Goal: Task Accomplishment & Management: Manage account settings

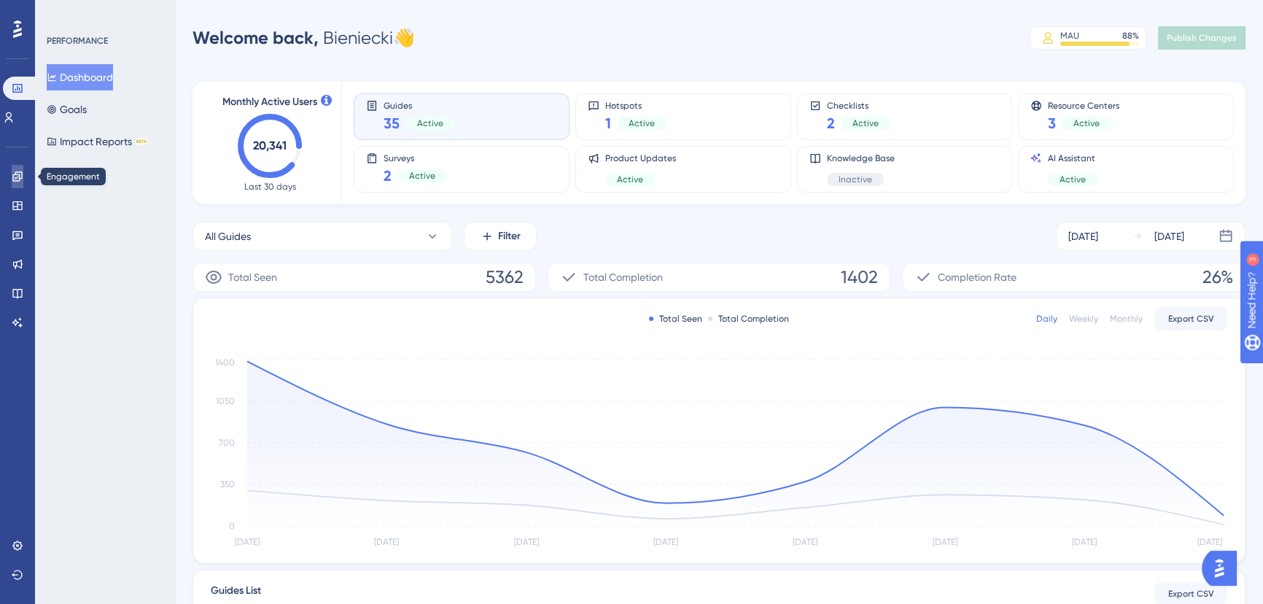
click at [17, 177] on icon at bounding box center [16, 175] width 9 height 9
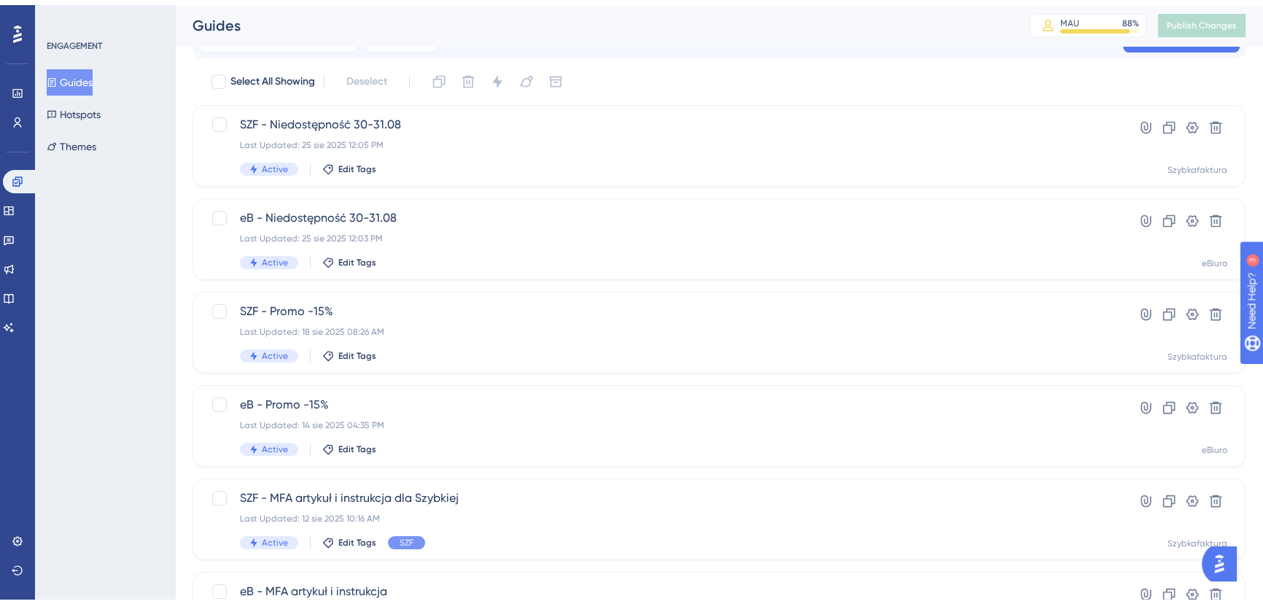
scroll to position [66, 0]
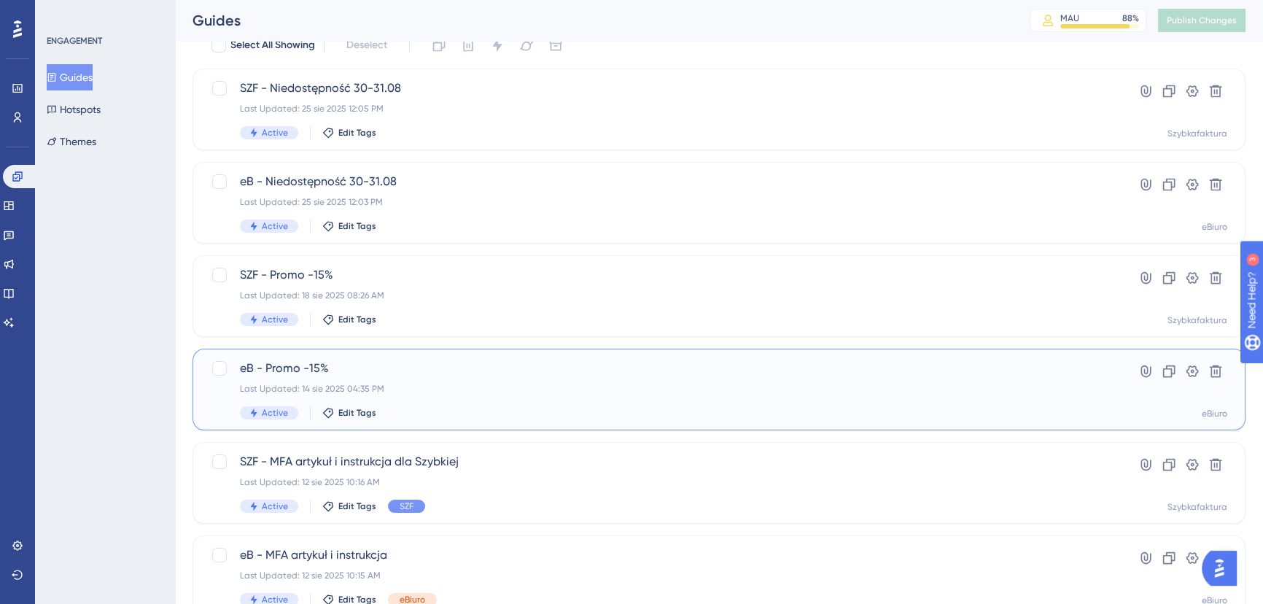
click at [495, 379] on div "eB - Promo -15% Last Updated: 14 sie 2025 04:35 PM Active Edit Tags" at bounding box center [661, 390] width 842 height 60
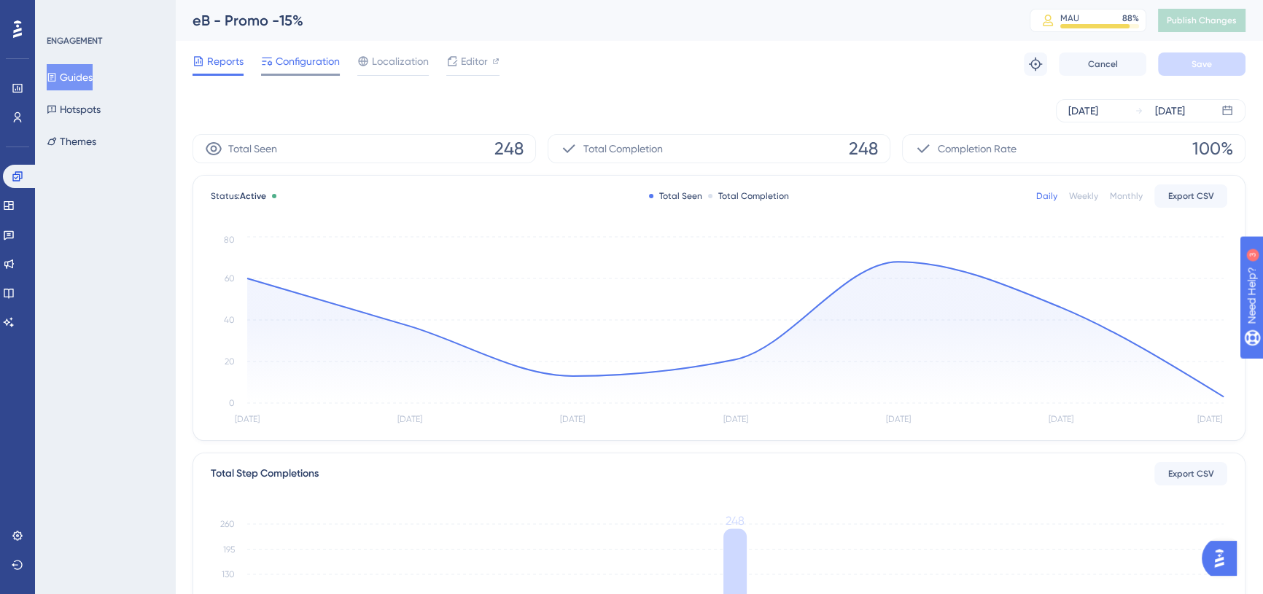
click at [284, 57] on span "Configuration" at bounding box center [308, 62] width 64 height 18
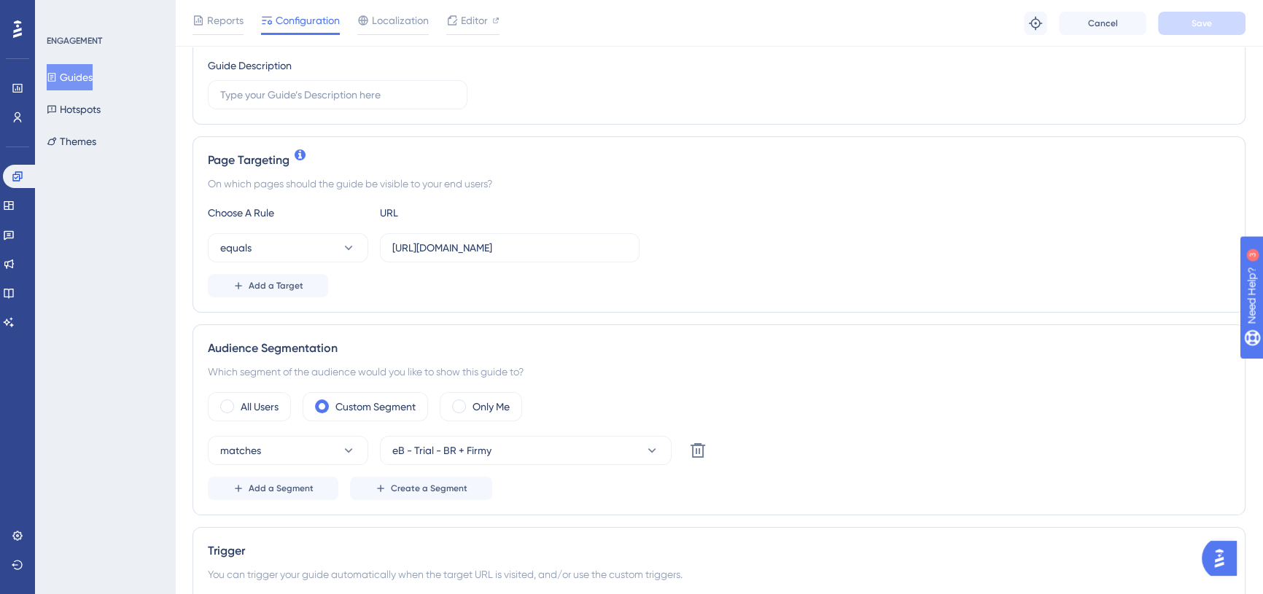
scroll to position [265, 0]
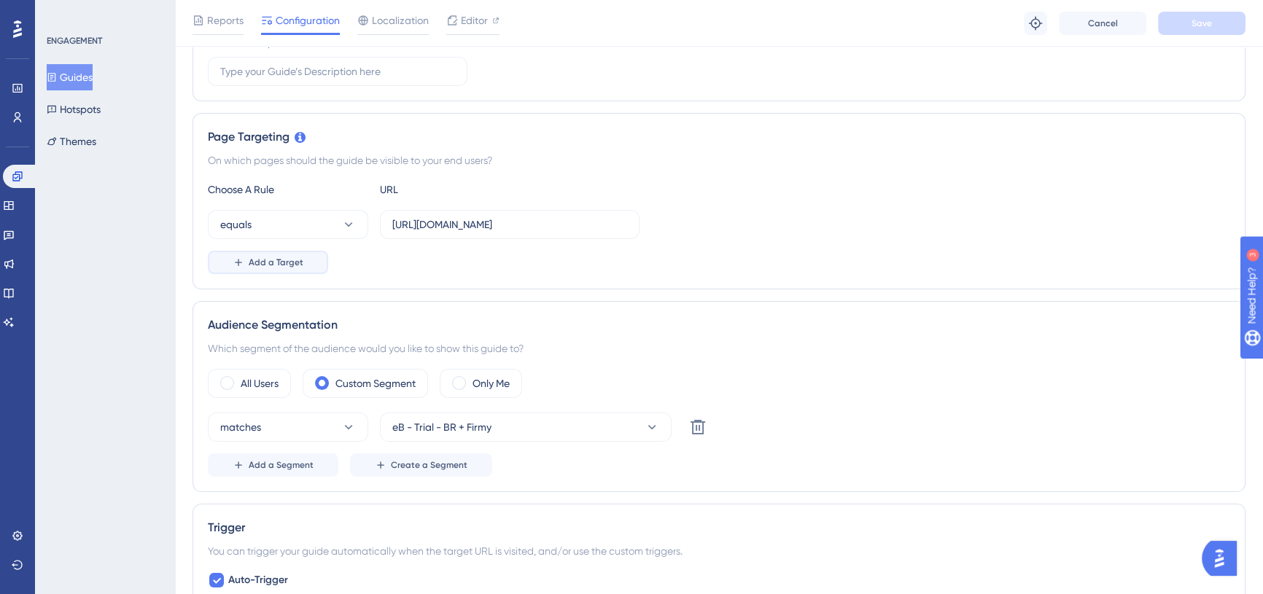
click at [284, 260] on span "Add a Target" at bounding box center [276, 263] width 55 height 12
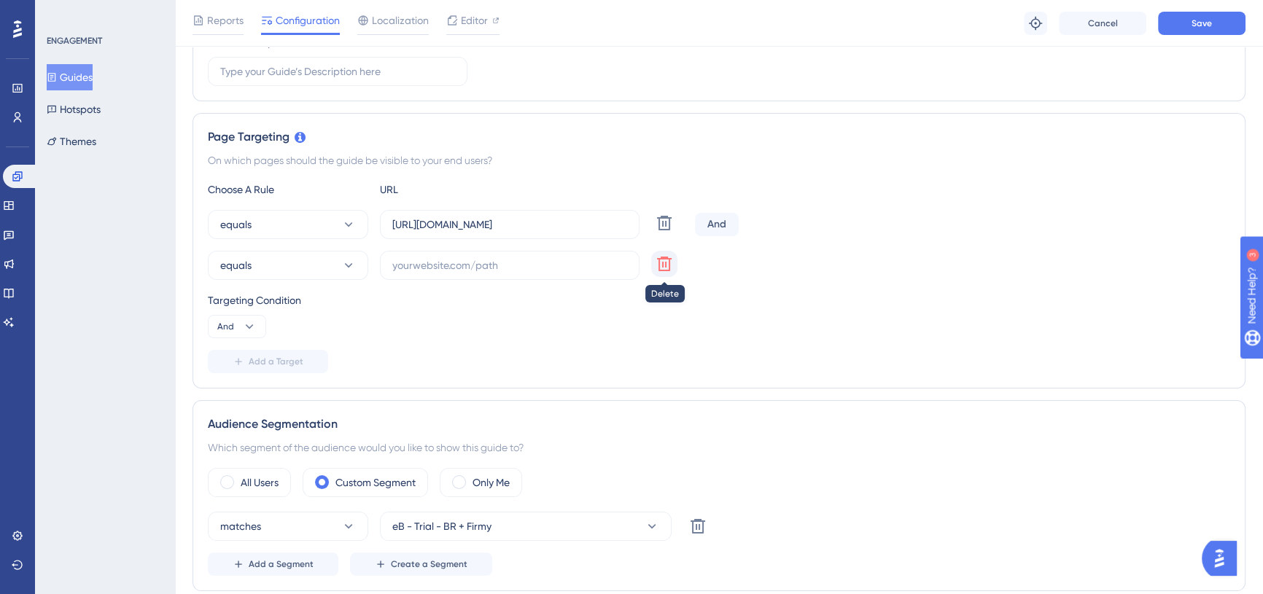
click at [656, 258] on icon at bounding box center [665, 264] width 18 height 18
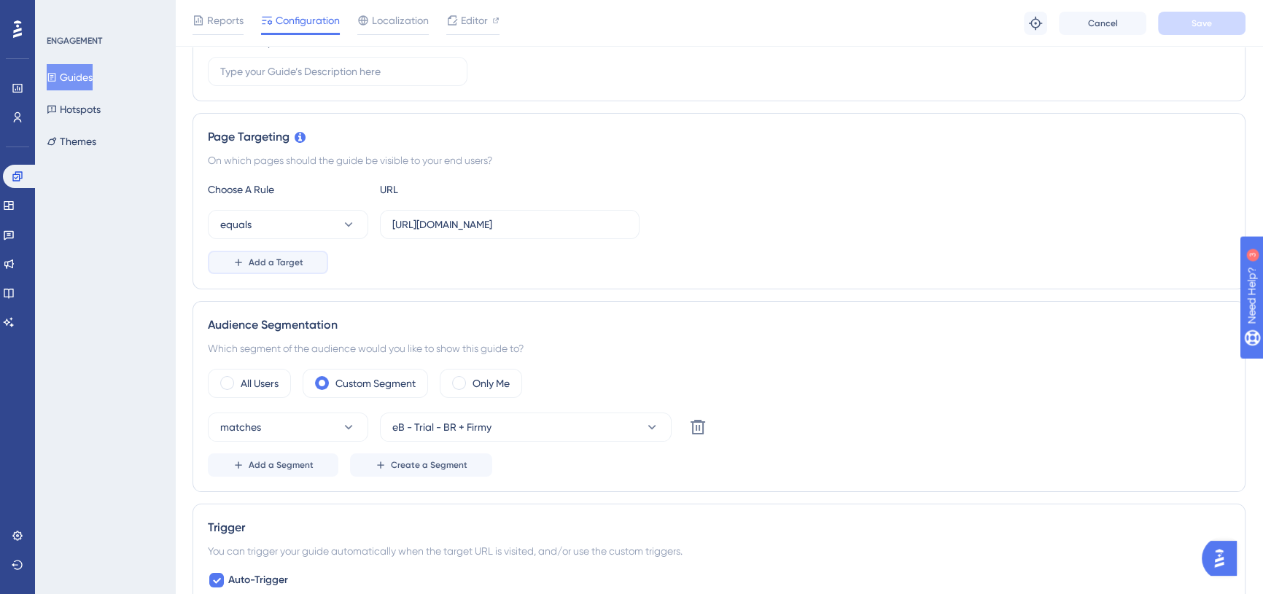
click at [306, 266] on button "Add a Target" at bounding box center [268, 262] width 120 height 23
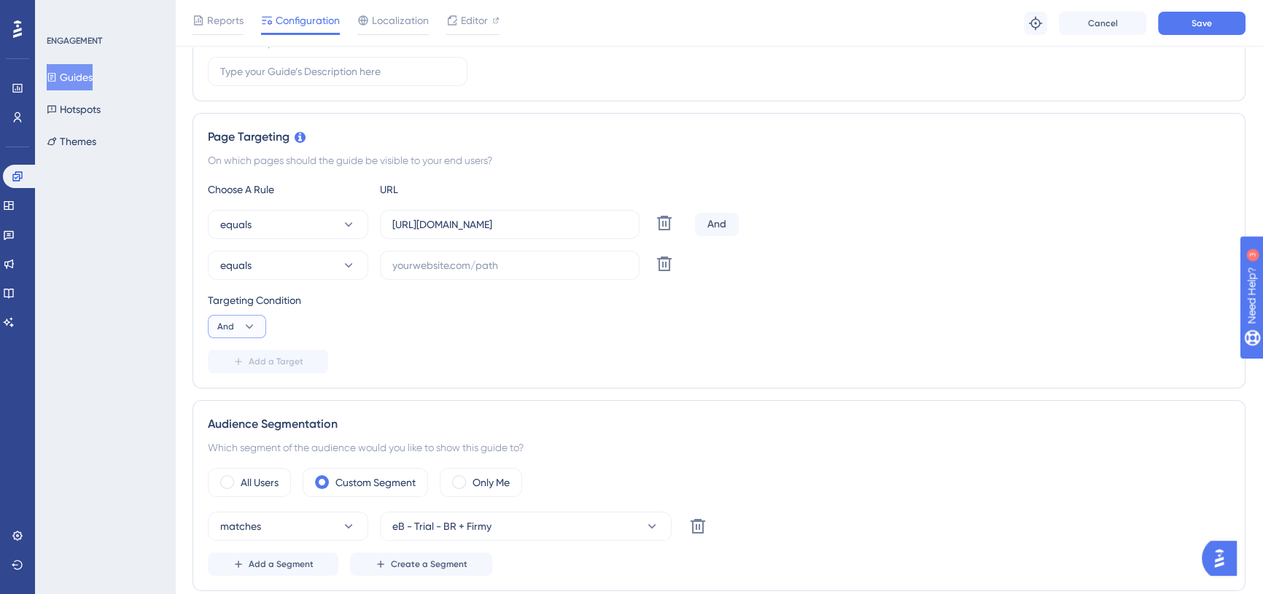
click at [246, 329] on icon at bounding box center [249, 326] width 15 height 15
click at [233, 401] on span "Or" at bounding box center [229, 398] width 12 height 18
click at [342, 260] on icon at bounding box center [348, 265] width 15 height 15
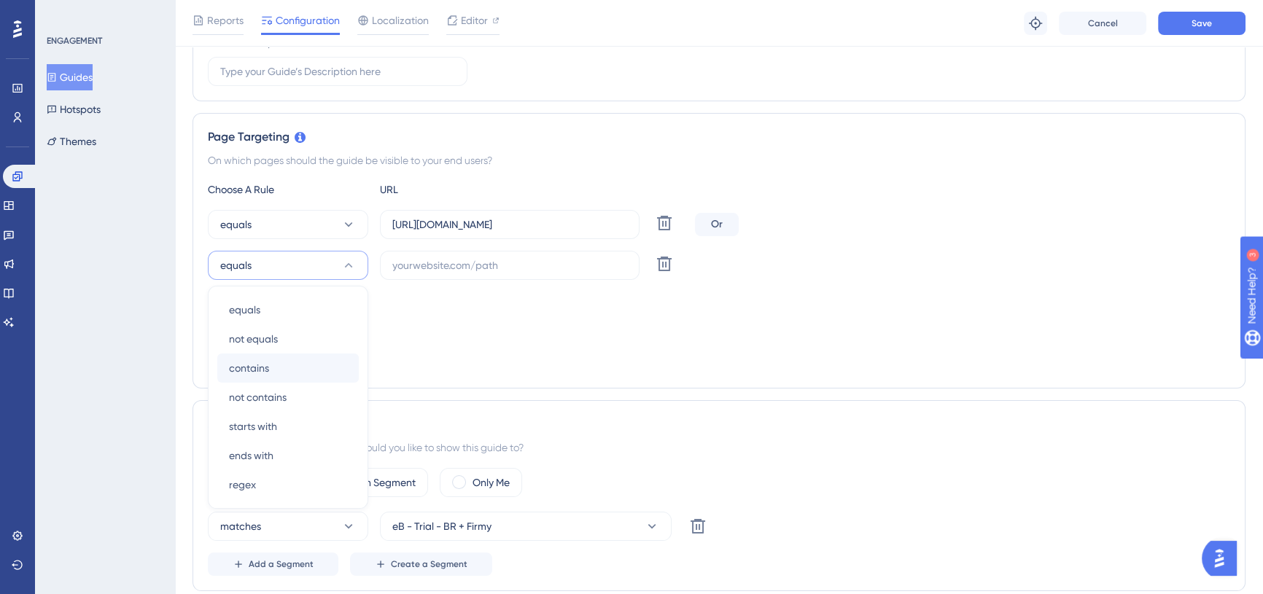
scroll to position [365, 0]
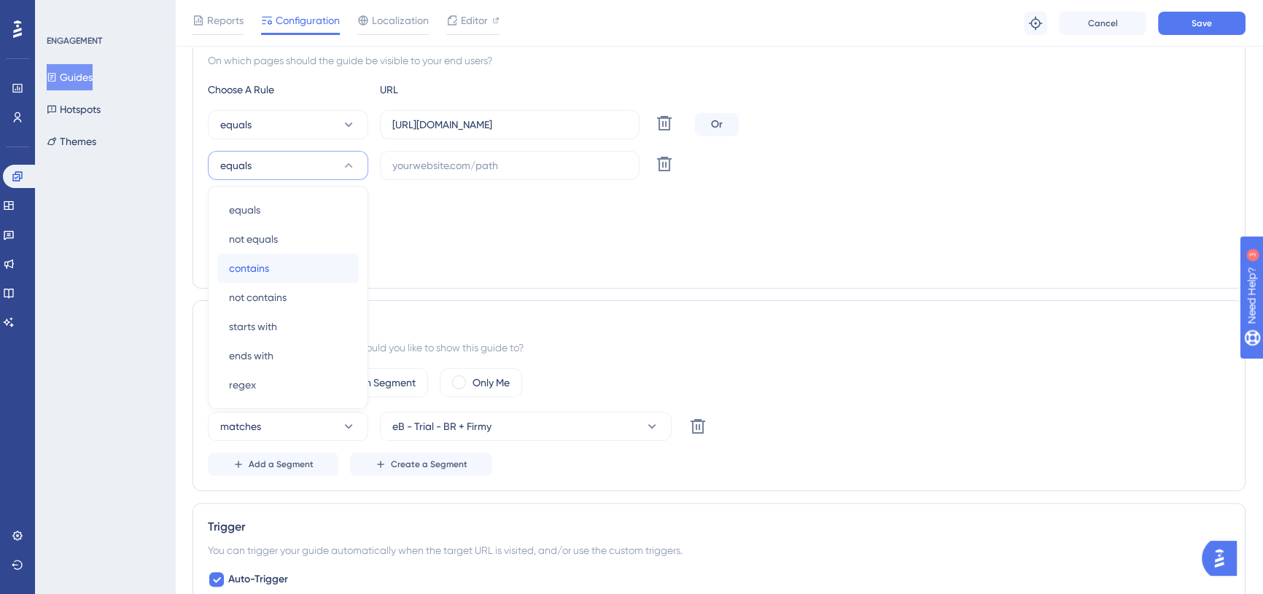
click at [292, 269] on div "contains contains" at bounding box center [288, 268] width 118 height 29
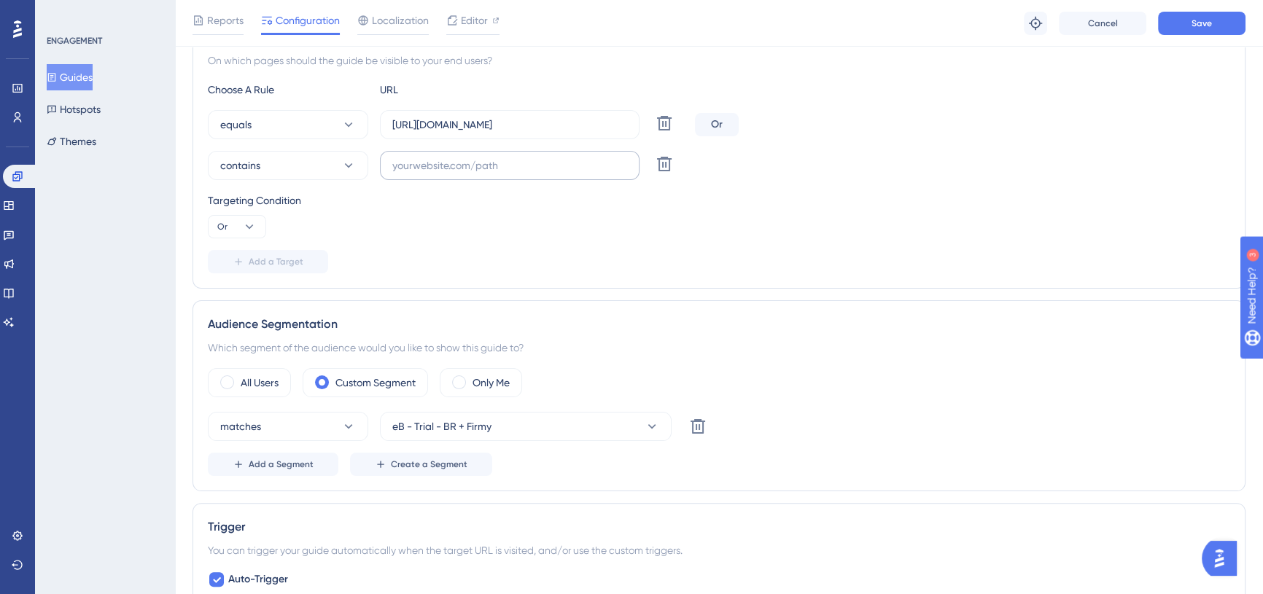
click at [491, 175] on label at bounding box center [510, 165] width 260 height 29
click at [491, 174] on input "text" at bounding box center [509, 166] width 235 height 16
type input "/modules-packages"
drag, startPoint x: 410, startPoint y: 164, endPoint x: 594, endPoint y: 162, distance: 183.8
click at [582, 162] on input "/modules-packages" at bounding box center [509, 166] width 235 height 16
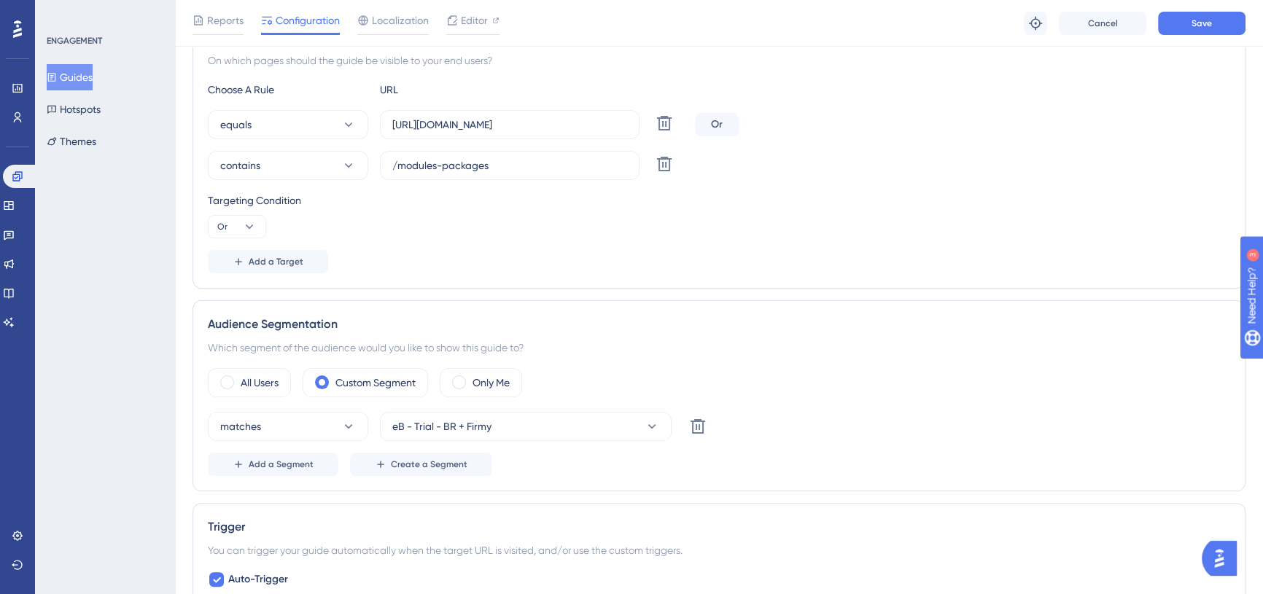
click at [580, 195] on div "Targeting Condition" at bounding box center [719, 201] width 1022 height 18
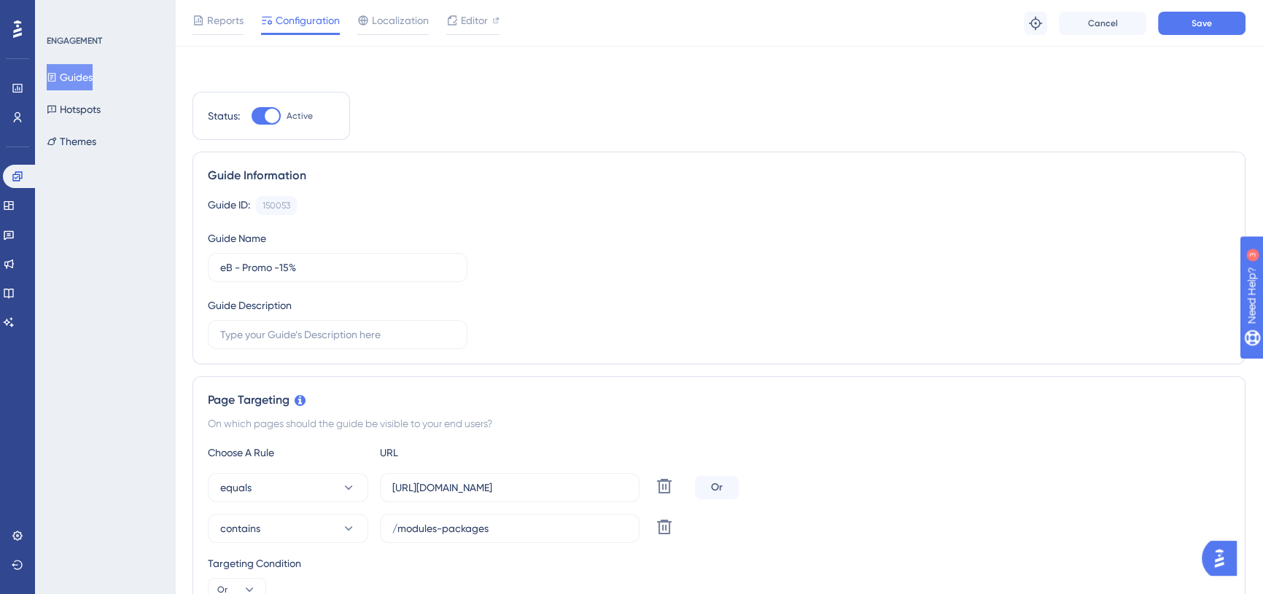
scroll to position [0, 0]
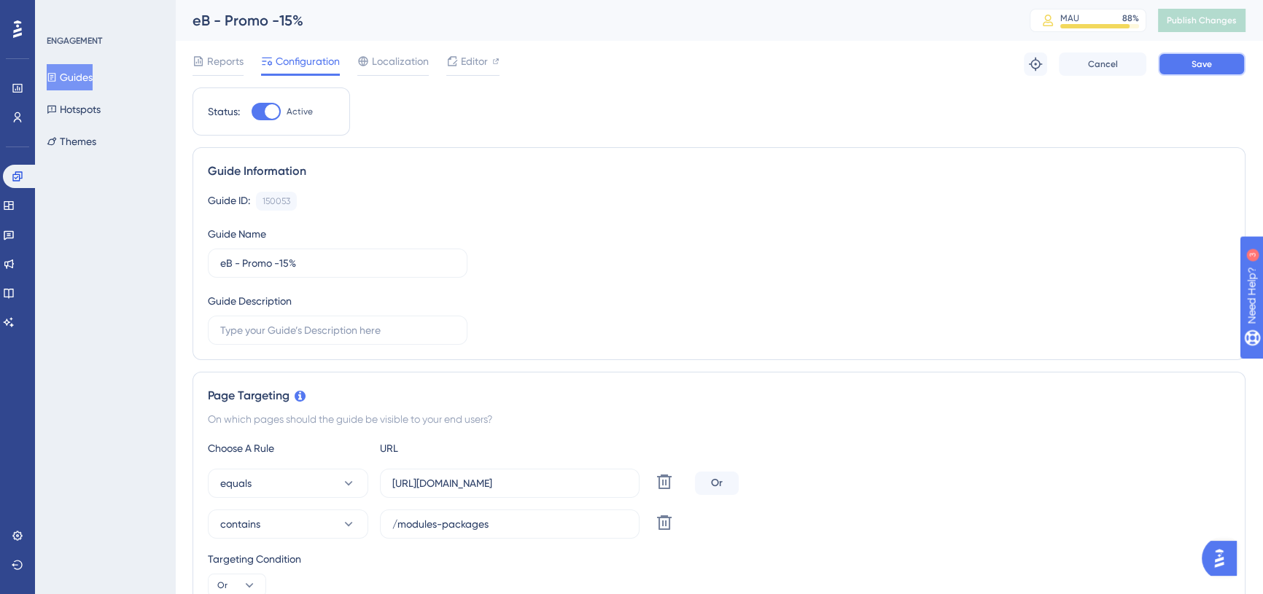
click at [1211, 61] on span "Save" at bounding box center [1202, 64] width 20 height 12
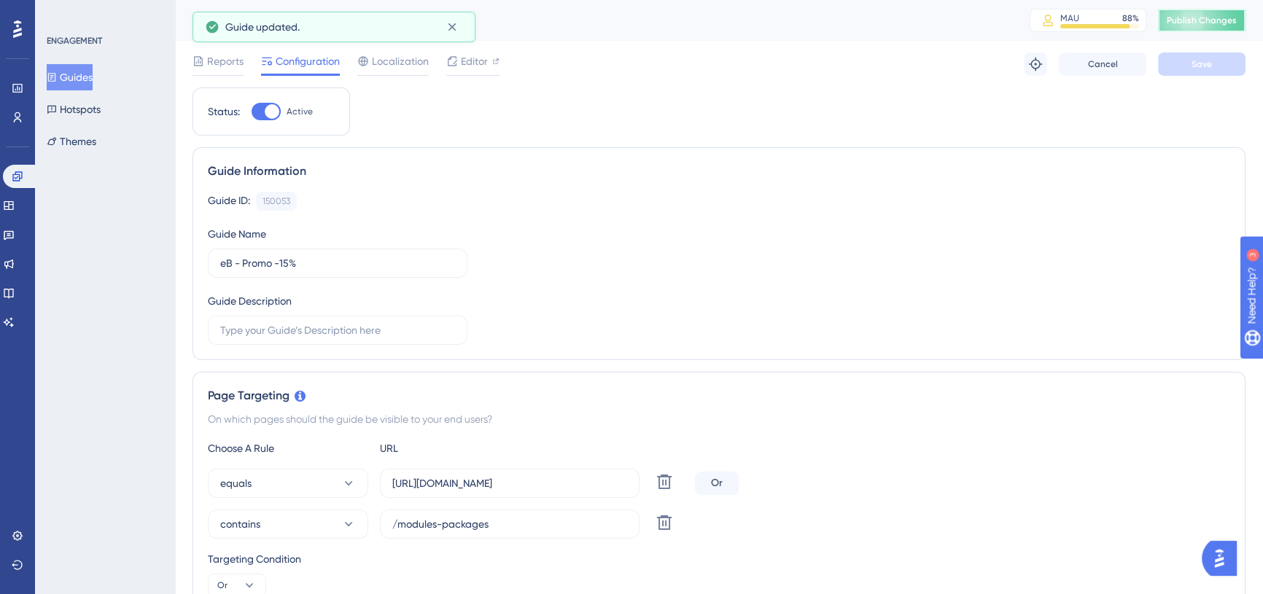
click at [1211, 16] on span "Publish Changes" at bounding box center [1202, 21] width 70 height 12
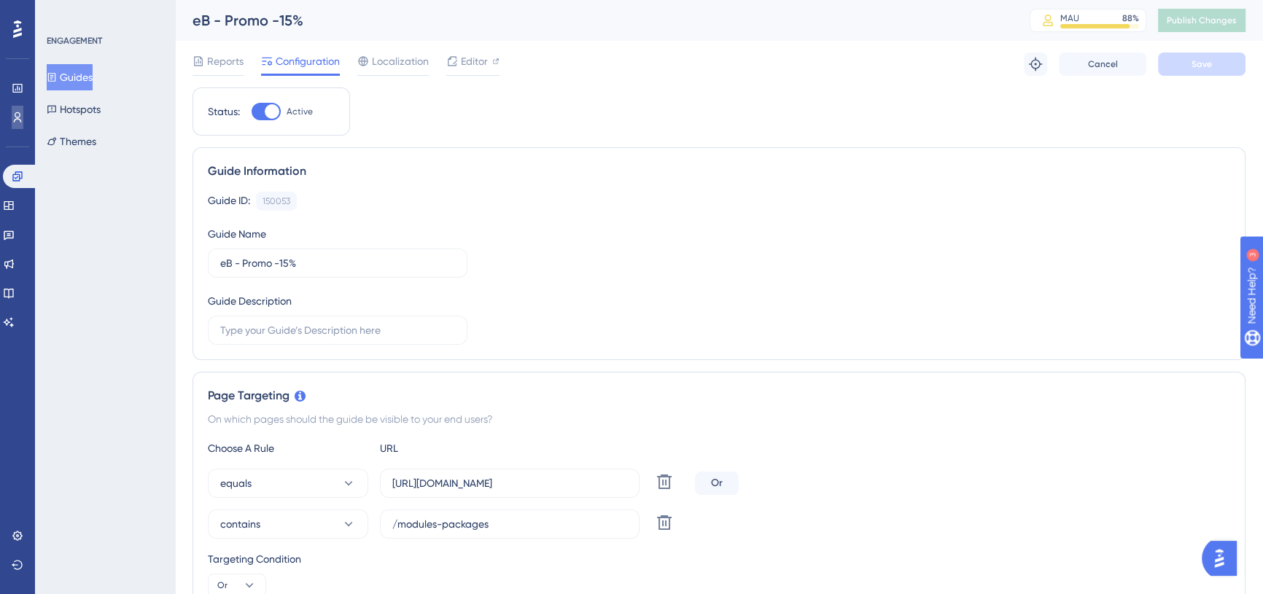
click at [0, 0] on icon at bounding box center [0, 0] width 0 height 0
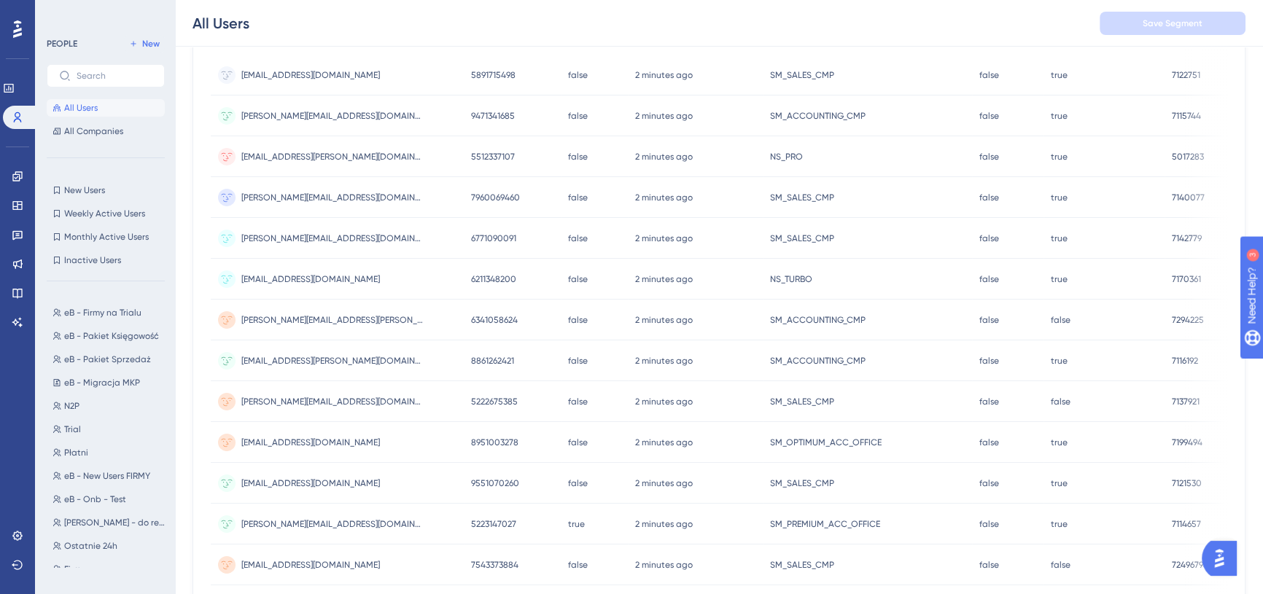
scroll to position [331, 0]
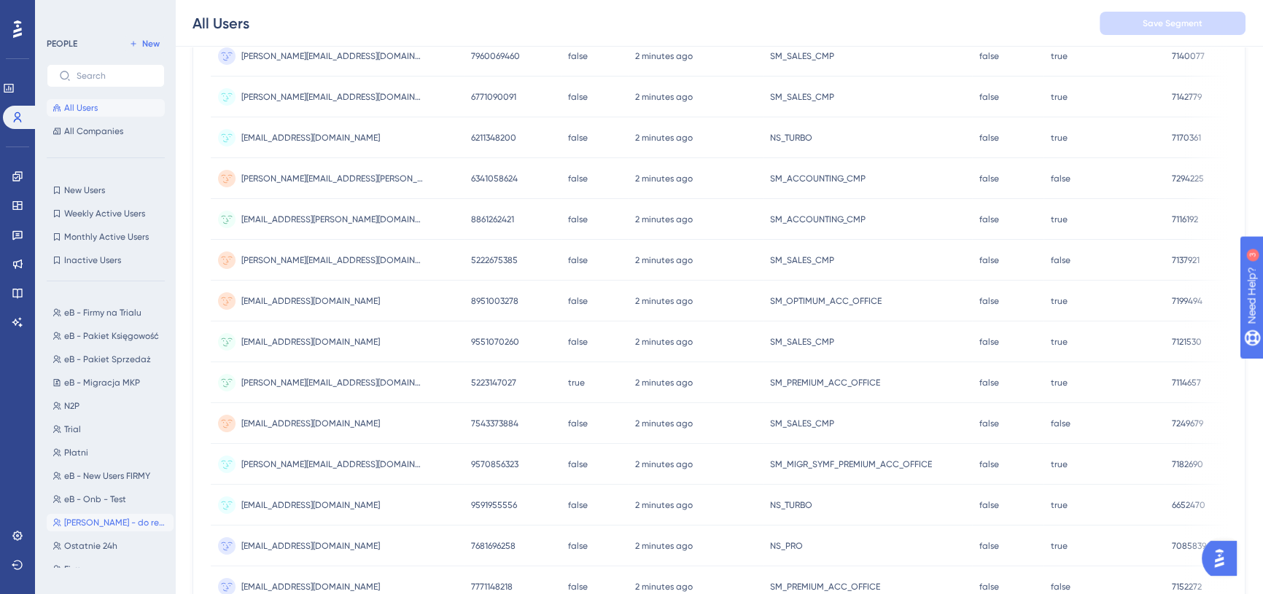
click at [96, 523] on span "[PERSON_NAME] - do resetu" at bounding box center [116, 523] width 104 height 12
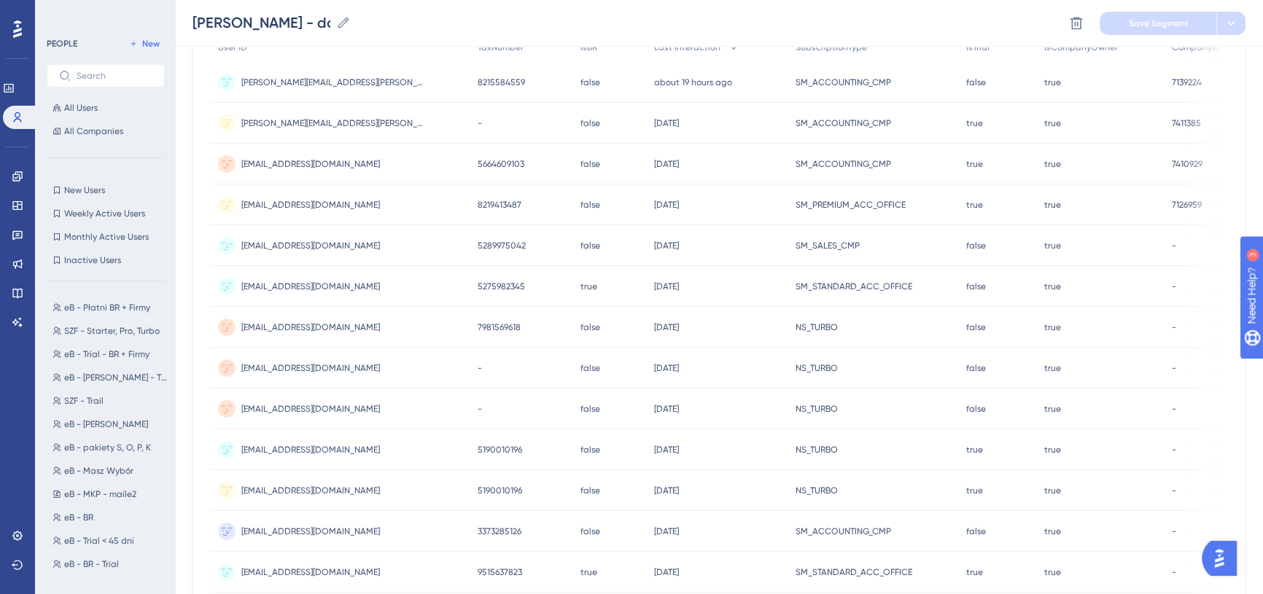
scroll to position [0, 0]
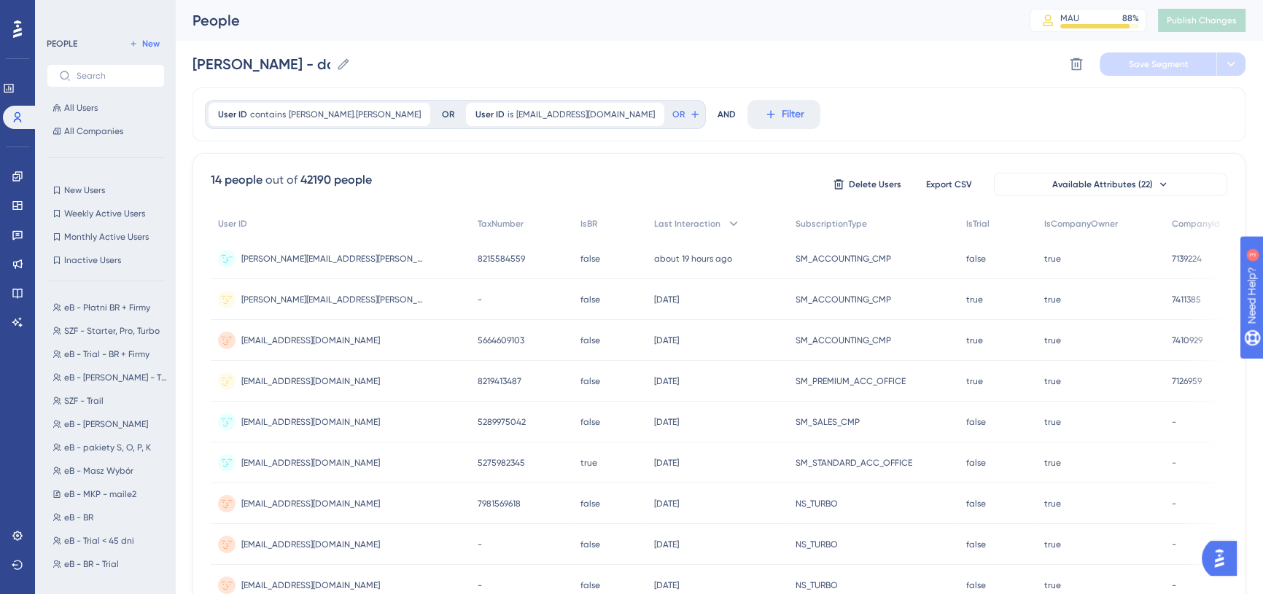
click at [331, 257] on span "[PERSON_NAME][EMAIL_ADDRESS][PERSON_NAME][DOMAIN_NAME]" at bounding box center [332, 259] width 182 height 12
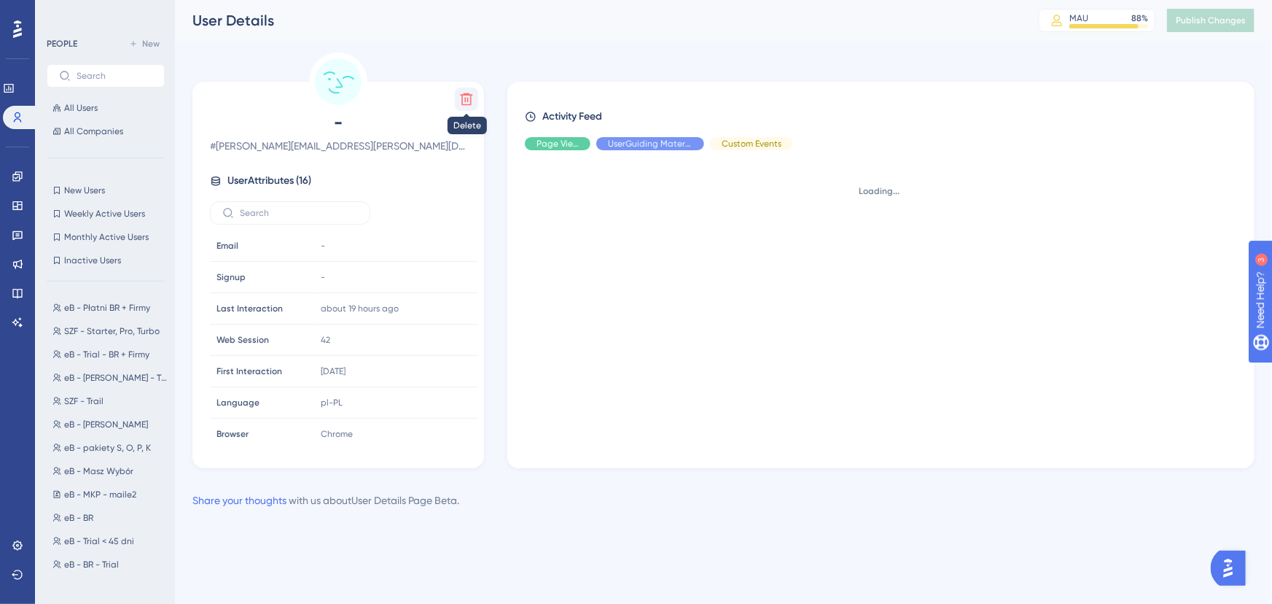
click at [465, 95] on icon at bounding box center [467, 99] width 12 height 12
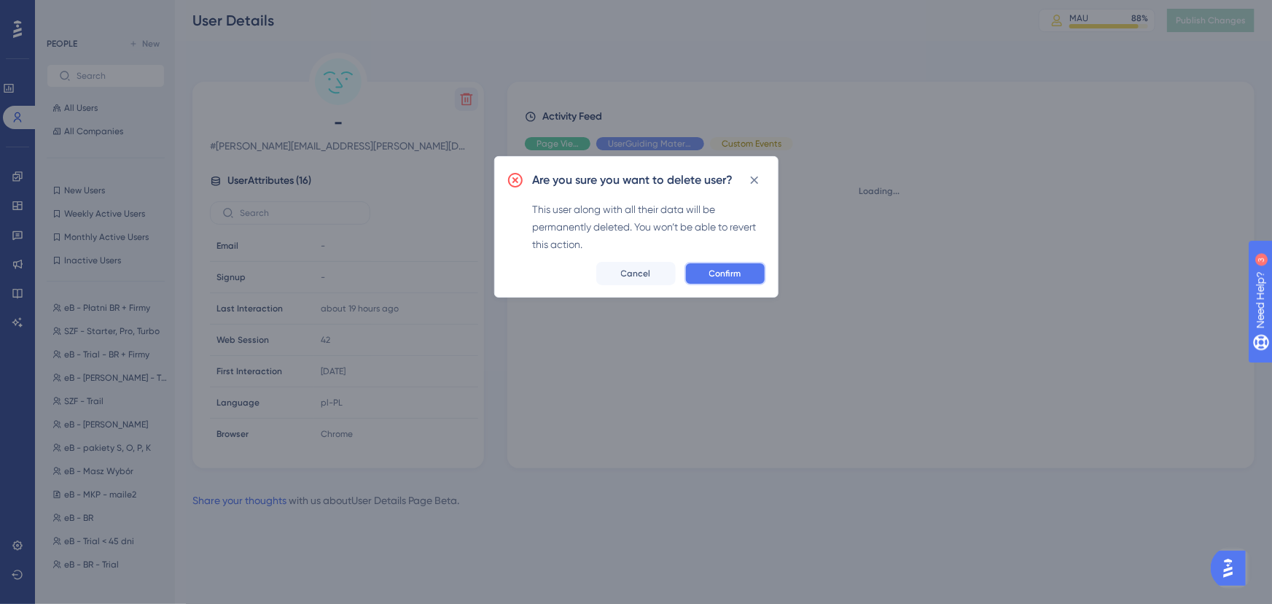
click at [739, 275] on span "Confirm" at bounding box center [726, 274] width 32 height 12
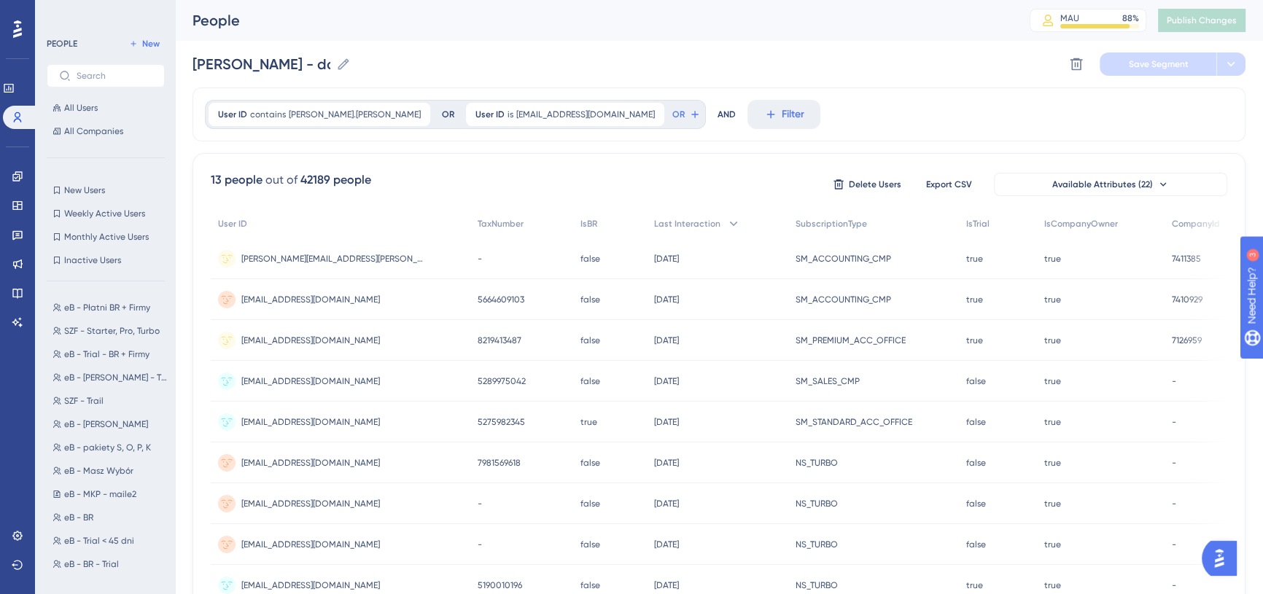
click at [534, 157] on div "13 people out of 42189 people Delete Users Export CSV Available Attributes (22)…" at bounding box center [719, 479] width 1053 height 652
click at [535, 156] on div "13 people out of 42189 people Delete Users Export CSV Available Attributes (22)…" at bounding box center [719, 479] width 1053 height 652
click at [79, 109] on span "All Users" at bounding box center [81, 108] width 34 height 12
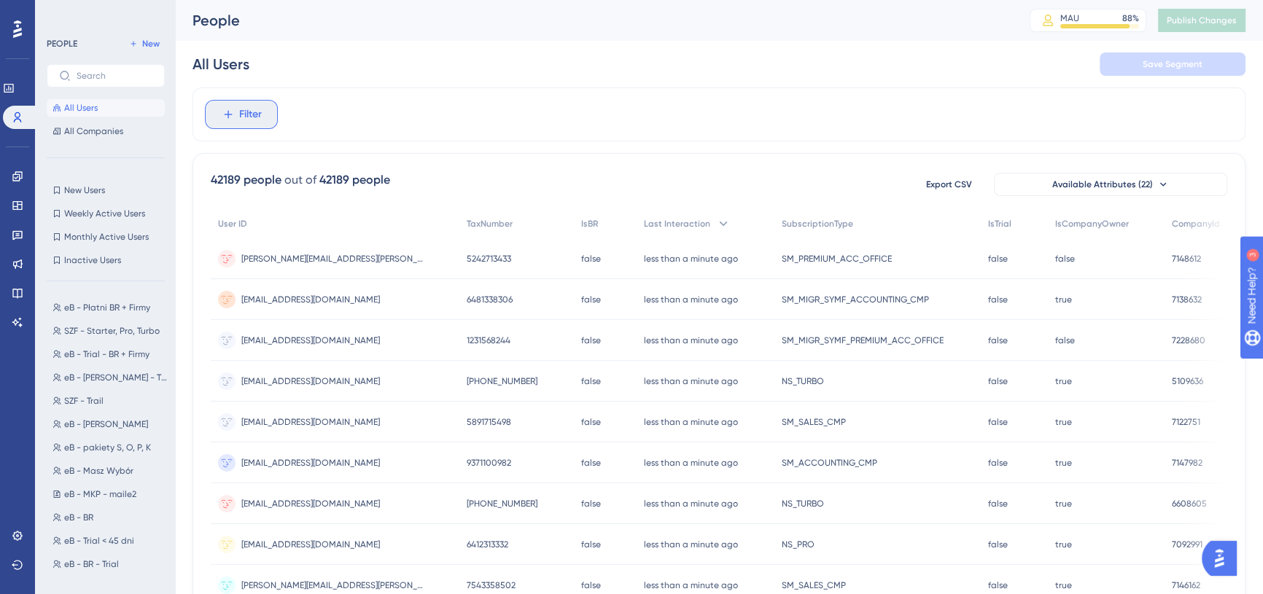
click at [266, 115] on button "Filter" at bounding box center [241, 114] width 73 height 29
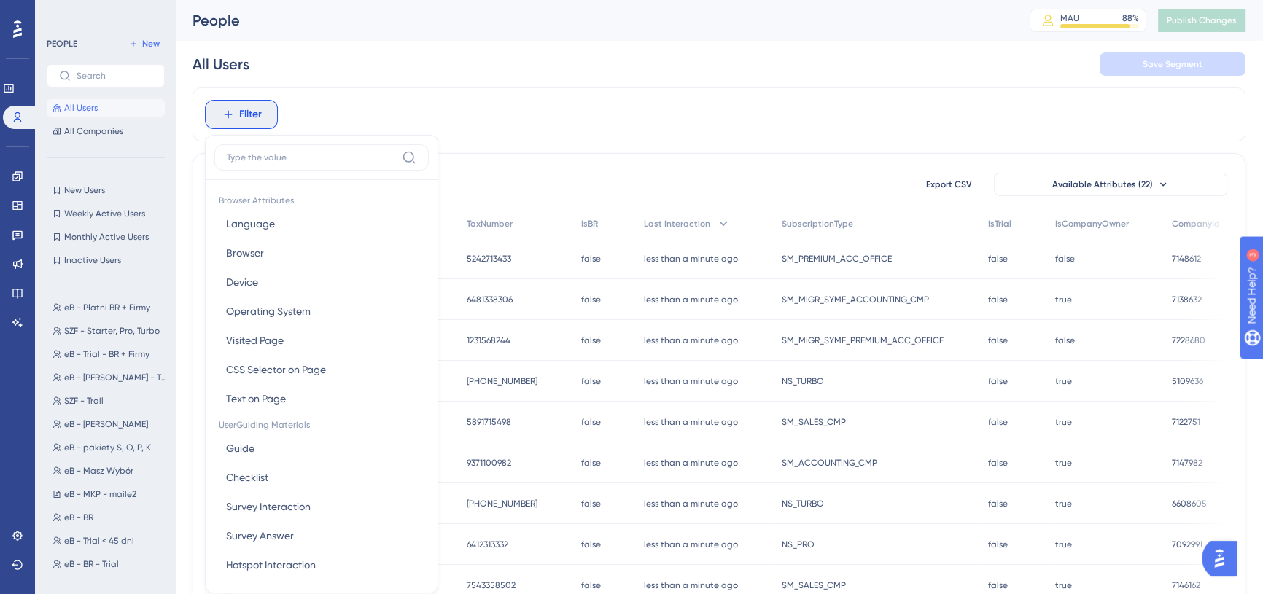
scroll to position [66, 0]
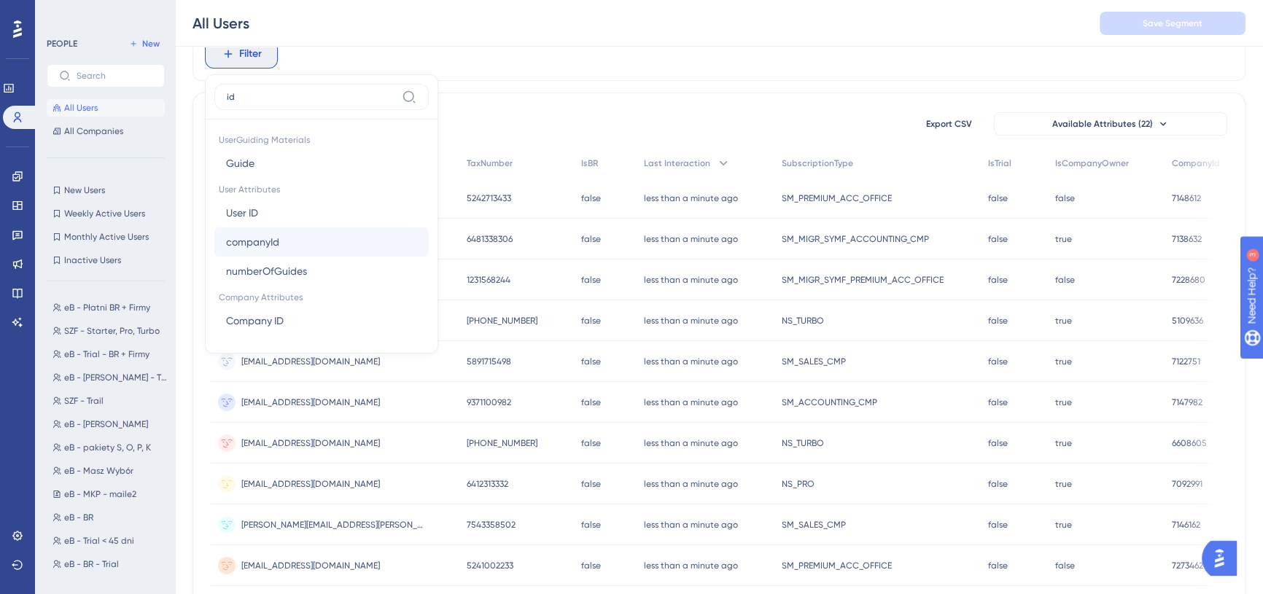
type input "id"
click at [284, 237] on button "companyId companyId" at bounding box center [321, 242] width 214 height 29
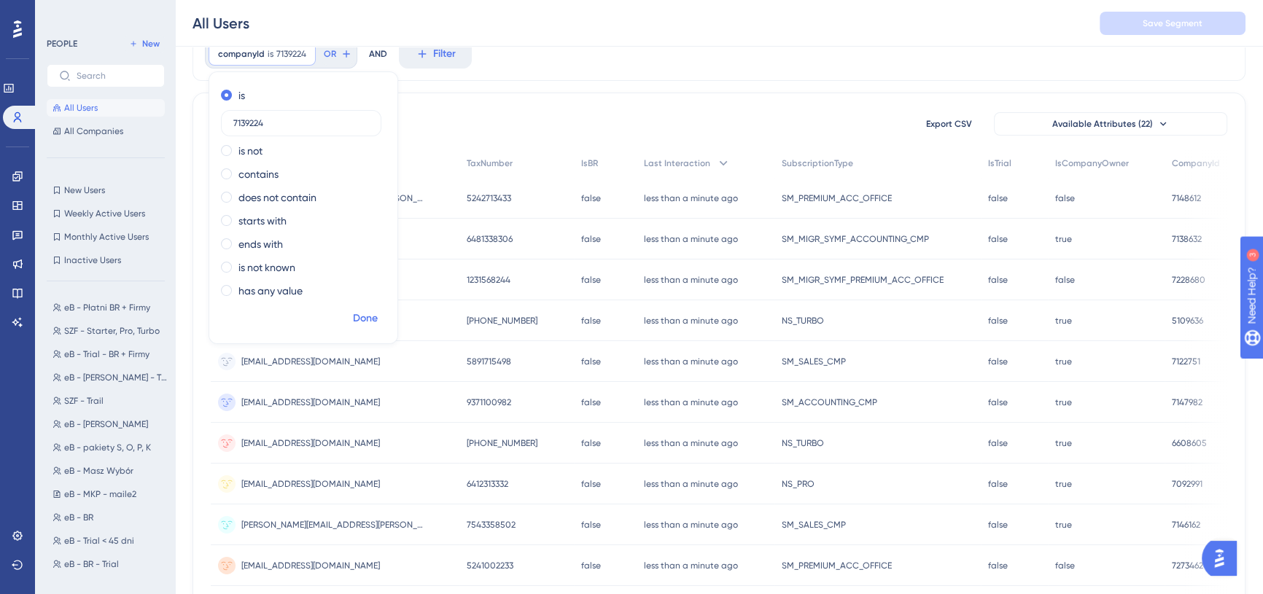
type input "7139224"
click at [364, 319] on span "Done" at bounding box center [365, 319] width 25 height 18
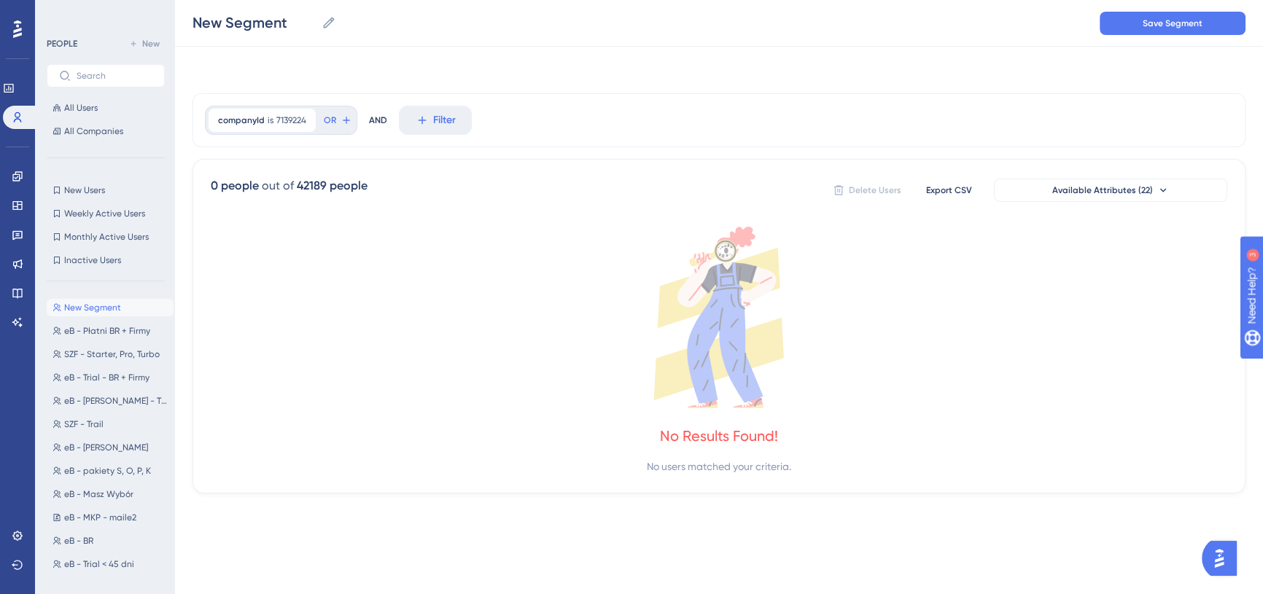
scroll to position [0, 0]
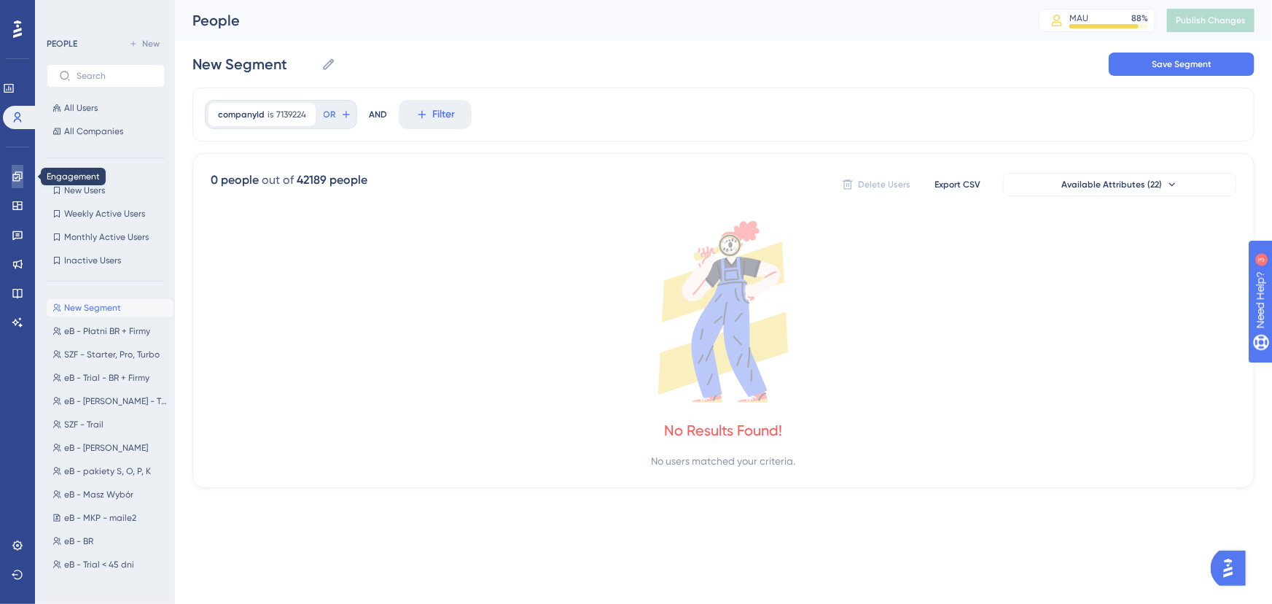
click at [17, 179] on icon at bounding box center [18, 177] width 12 height 12
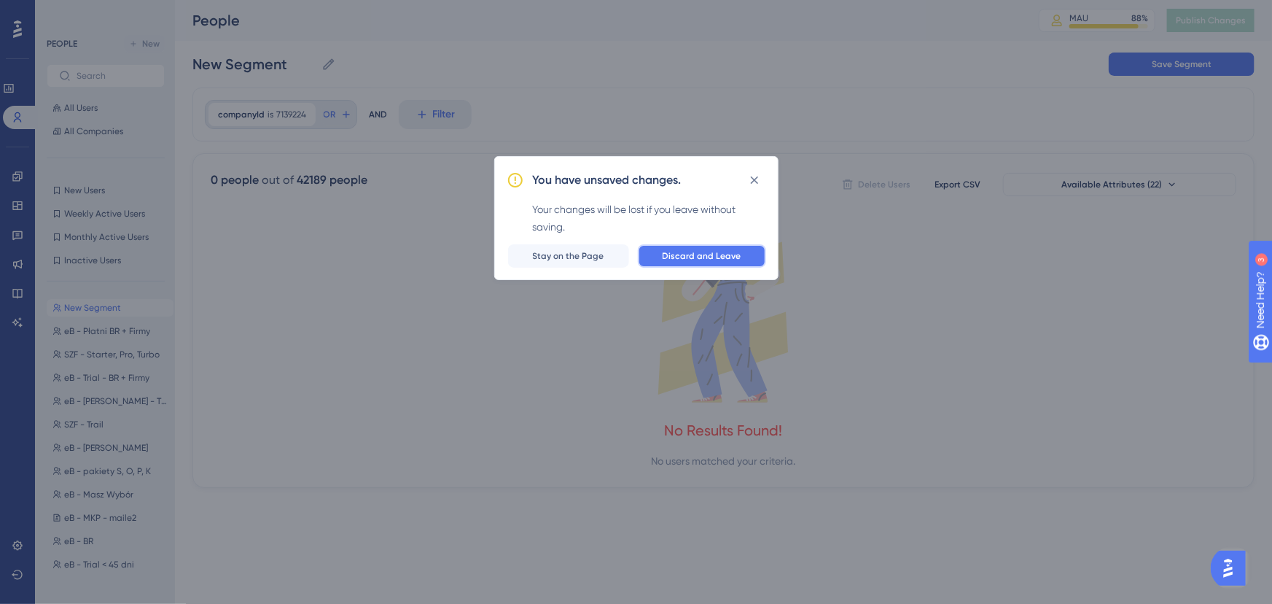
click at [724, 255] on span "Discard and Leave" at bounding box center [702, 256] width 79 height 12
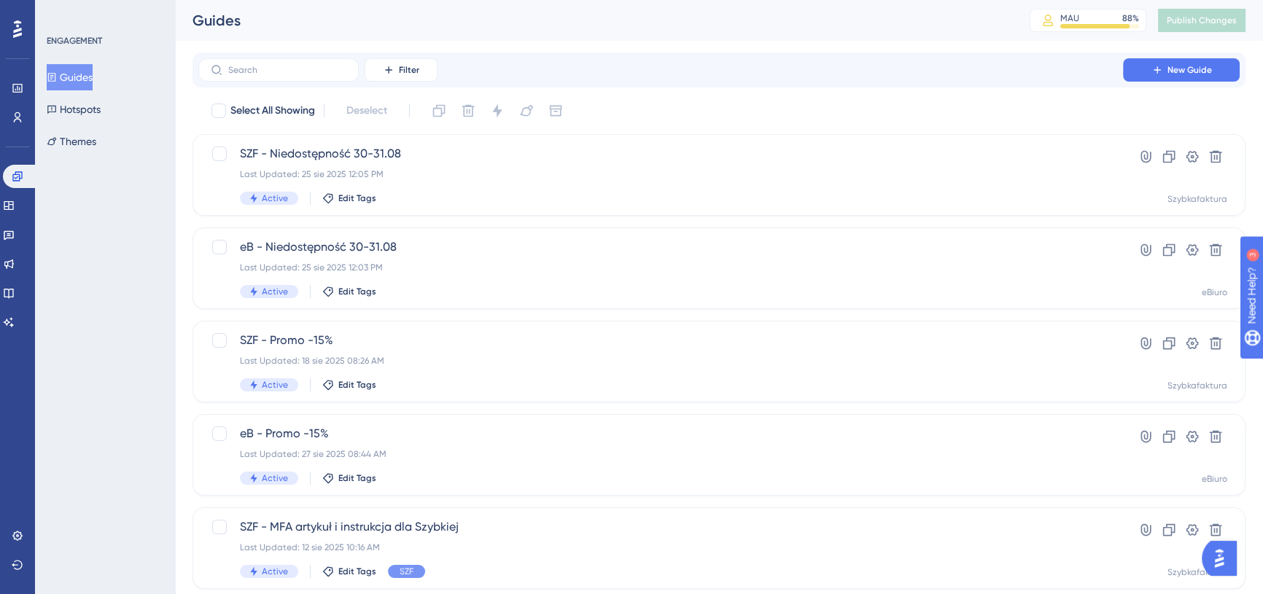
click at [1132, 44] on div "Performance Users Engagement Widgets Feedback Product Updates Knowledge Base AI…" at bounding box center [719, 554] width 1088 height 1108
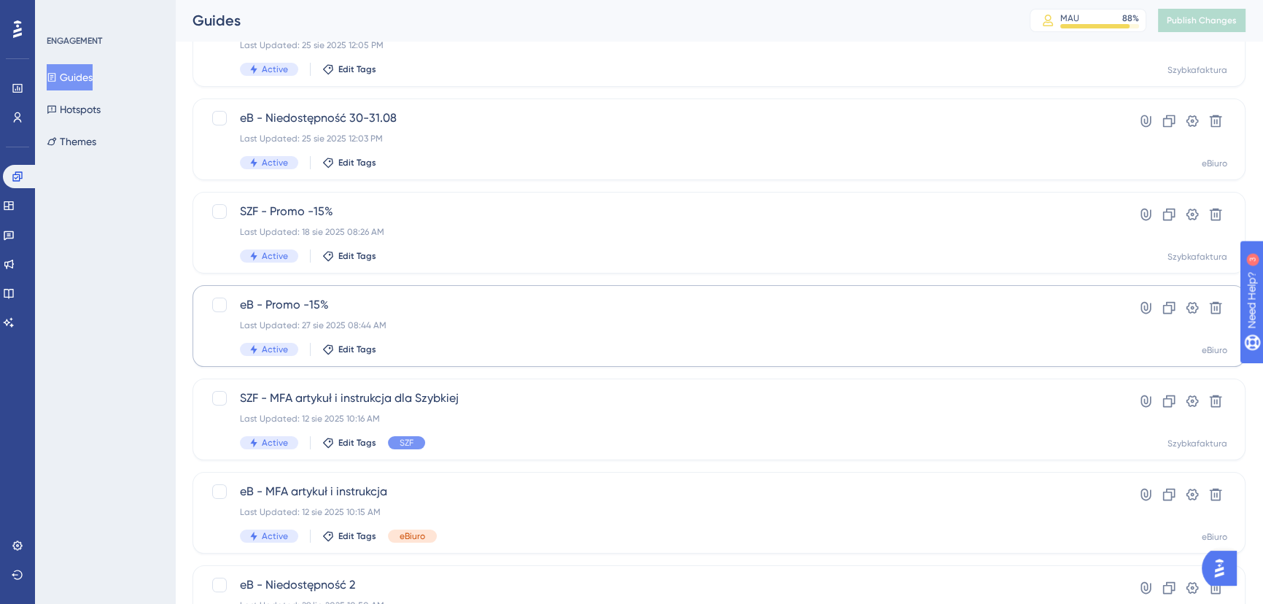
scroll to position [132, 0]
click at [505, 309] on span "eB - Promo -15%" at bounding box center [661, 302] width 842 height 18
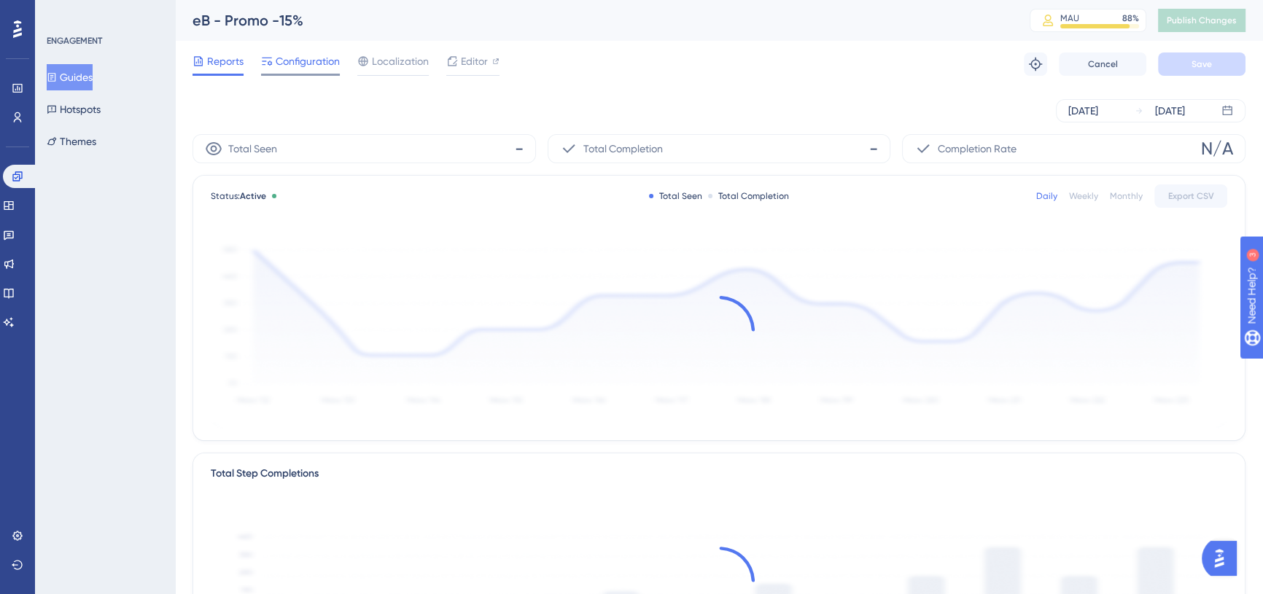
click at [284, 58] on span "Configuration" at bounding box center [308, 62] width 64 height 18
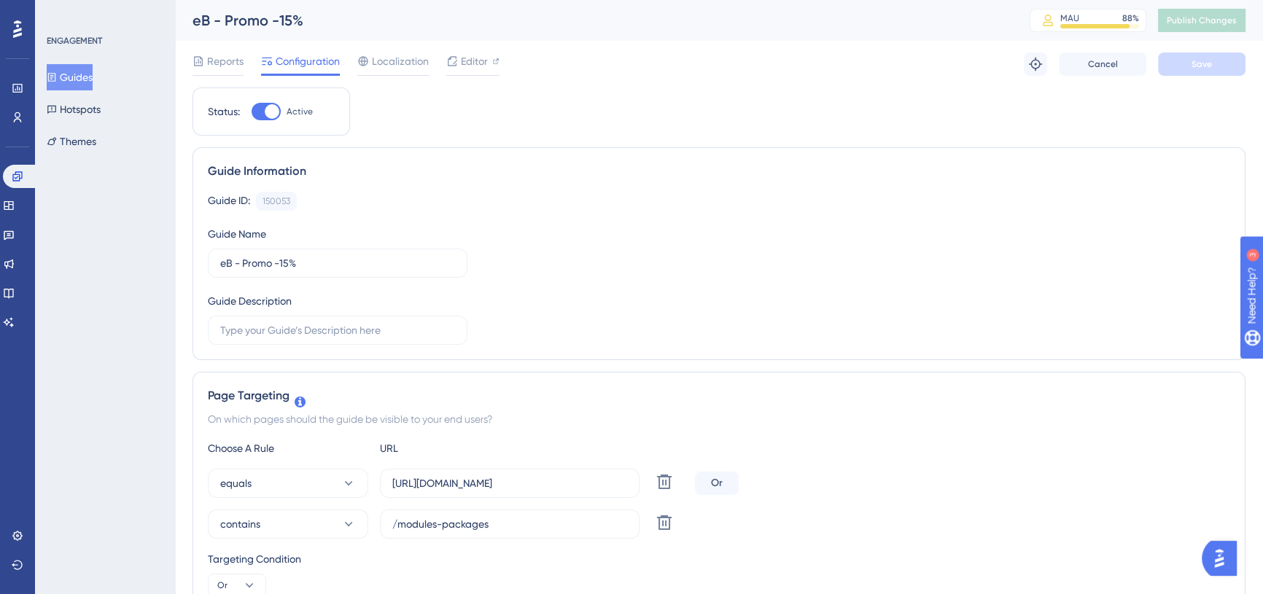
click at [1248, 9] on div "eB - Promo -15% MAU 88 % Click to see add-on and upgrade options Publish Changes" at bounding box center [719, 20] width 1088 height 41
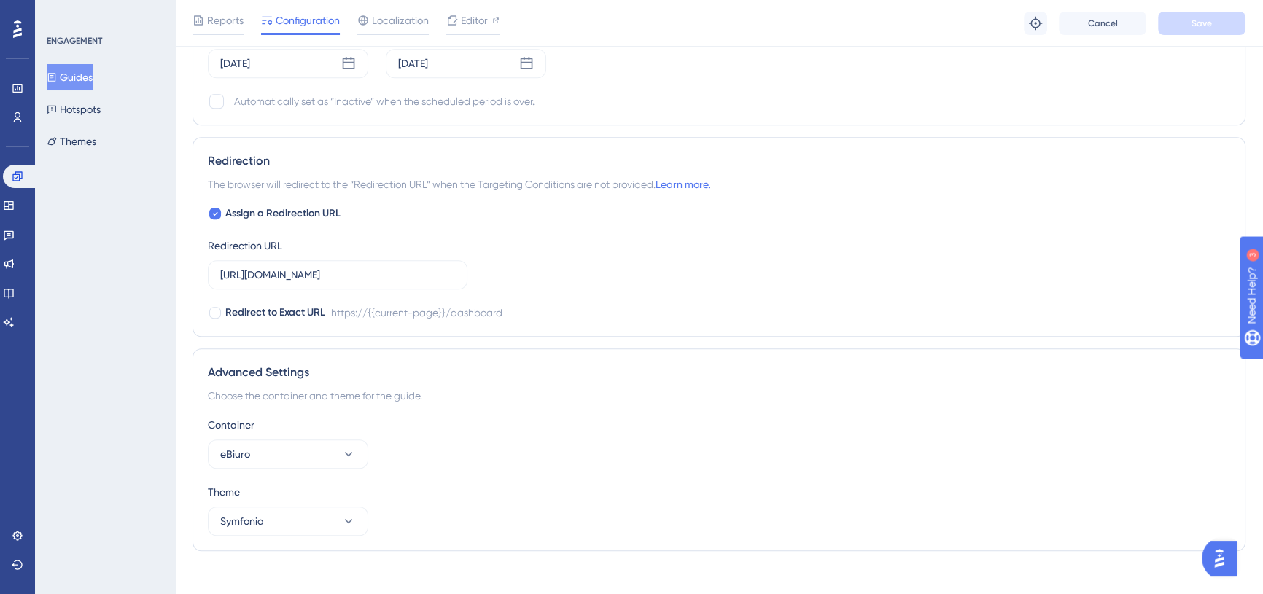
scroll to position [1386, 0]
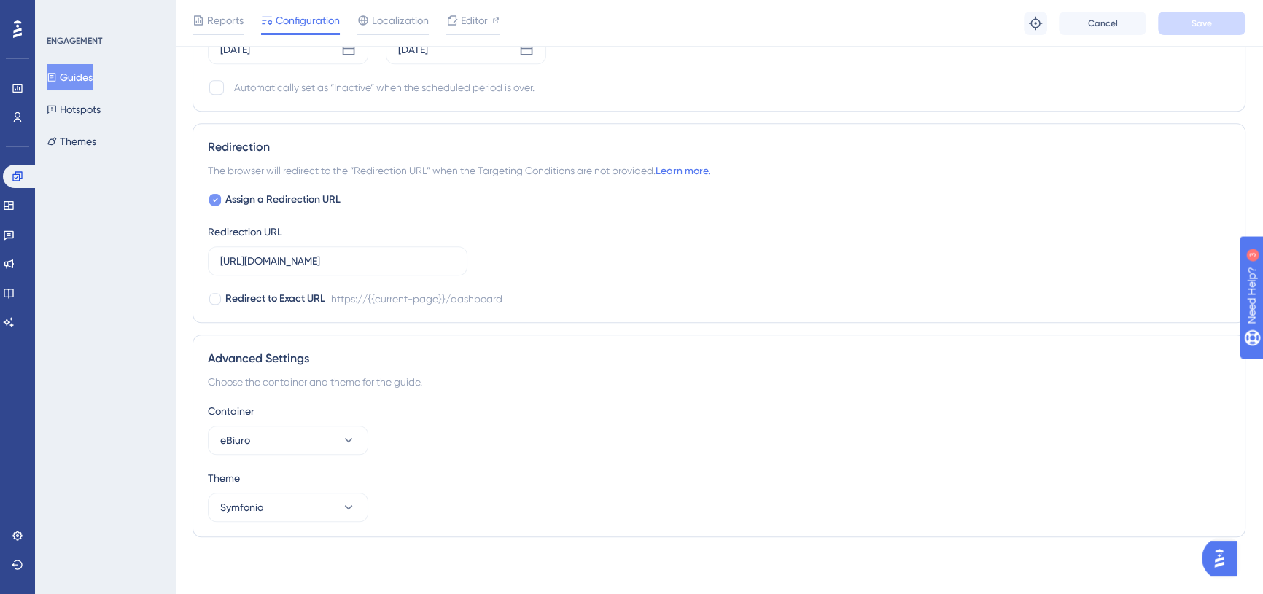
click at [213, 197] on icon at bounding box center [215, 200] width 6 height 12
checkbox input "false"
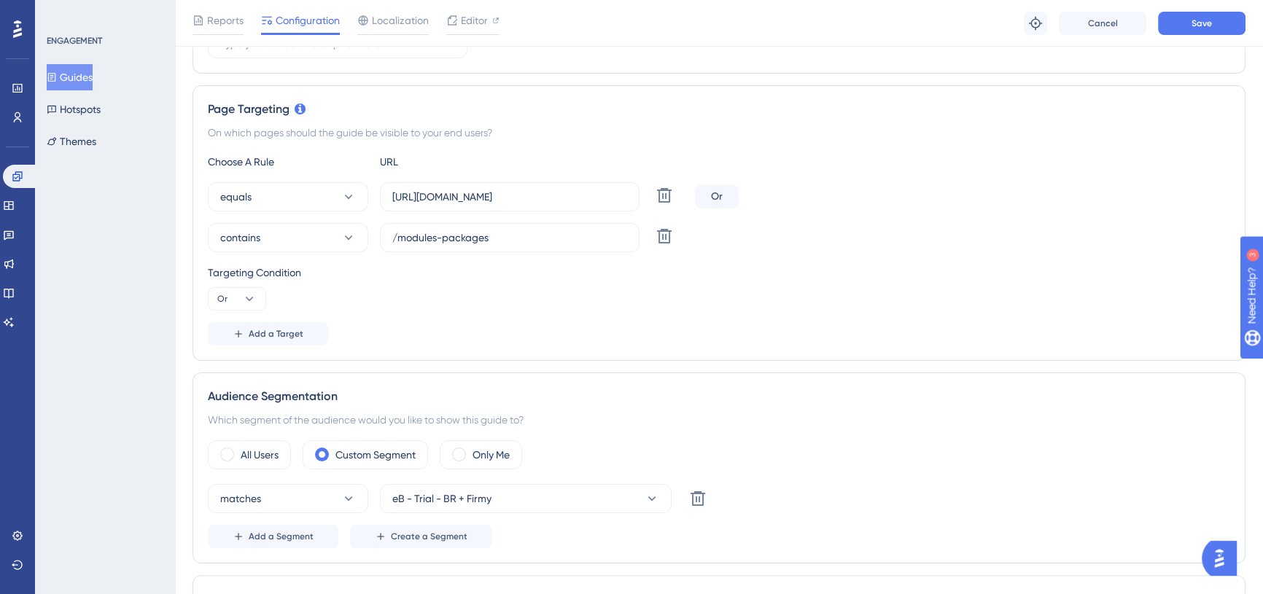
scroll to position [0, 0]
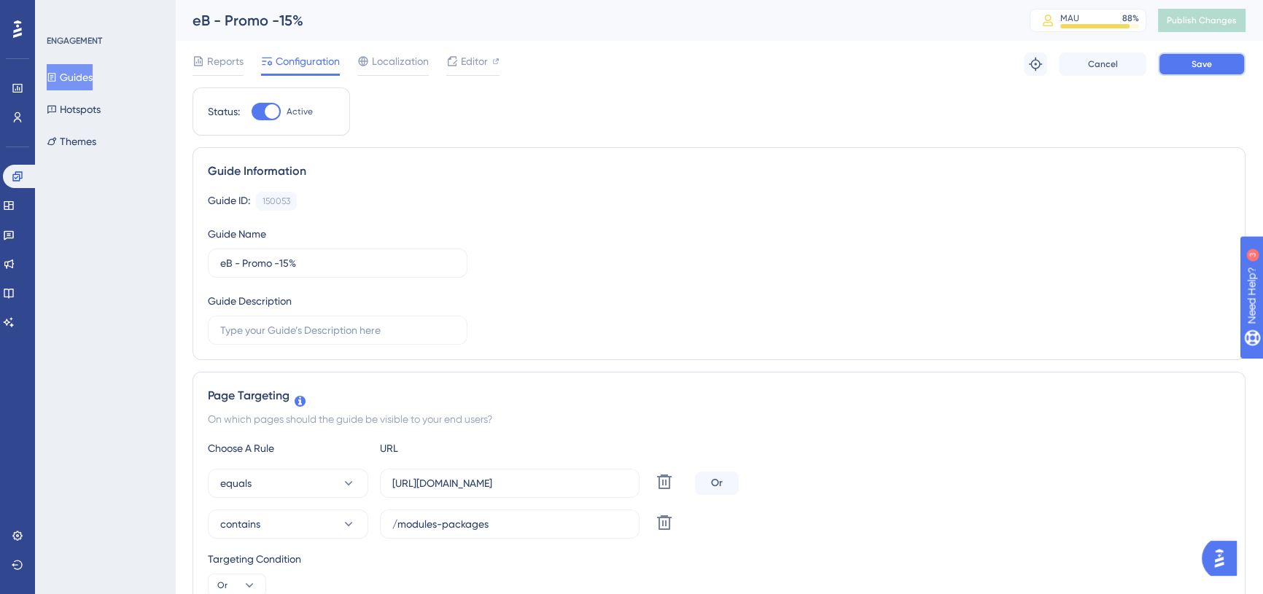
click at [1201, 64] on span "Save" at bounding box center [1202, 64] width 20 height 12
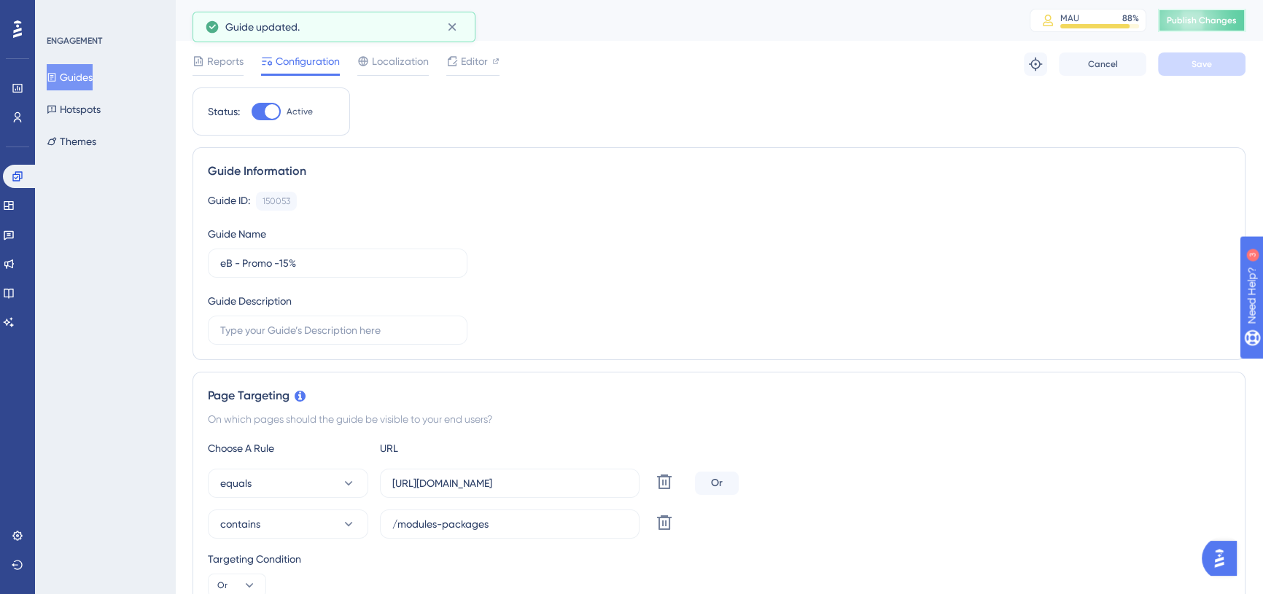
click at [1220, 21] on span "Publish Changes" at bounding box center [1202, 21] width 70 height 12
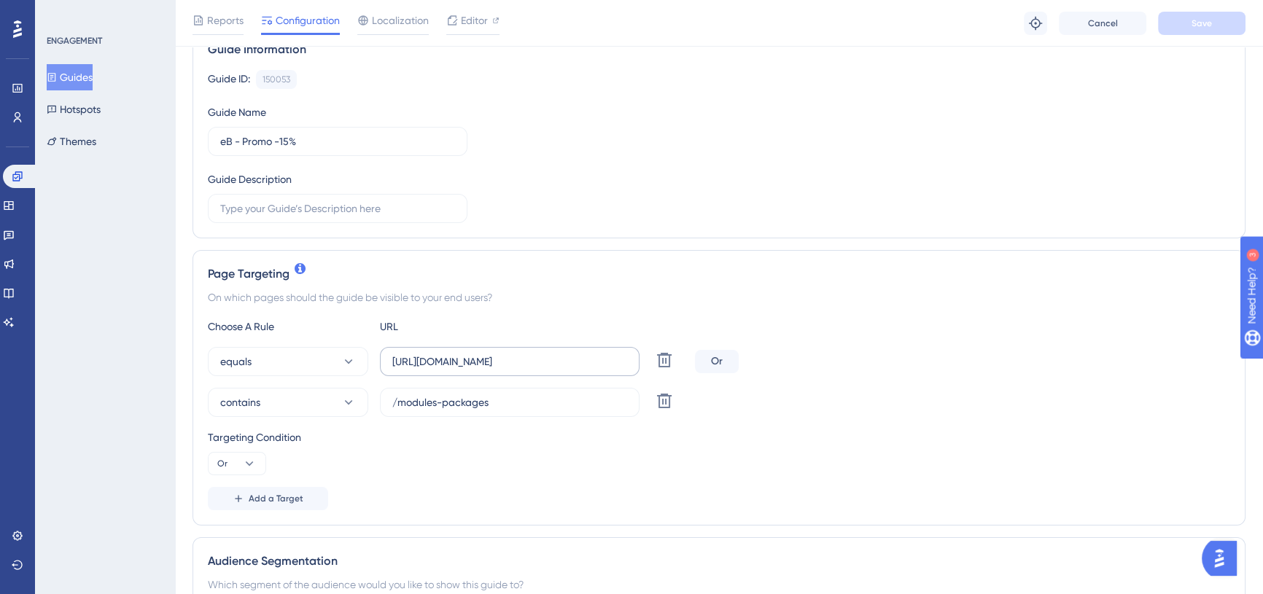
scroll to position [132, 0]
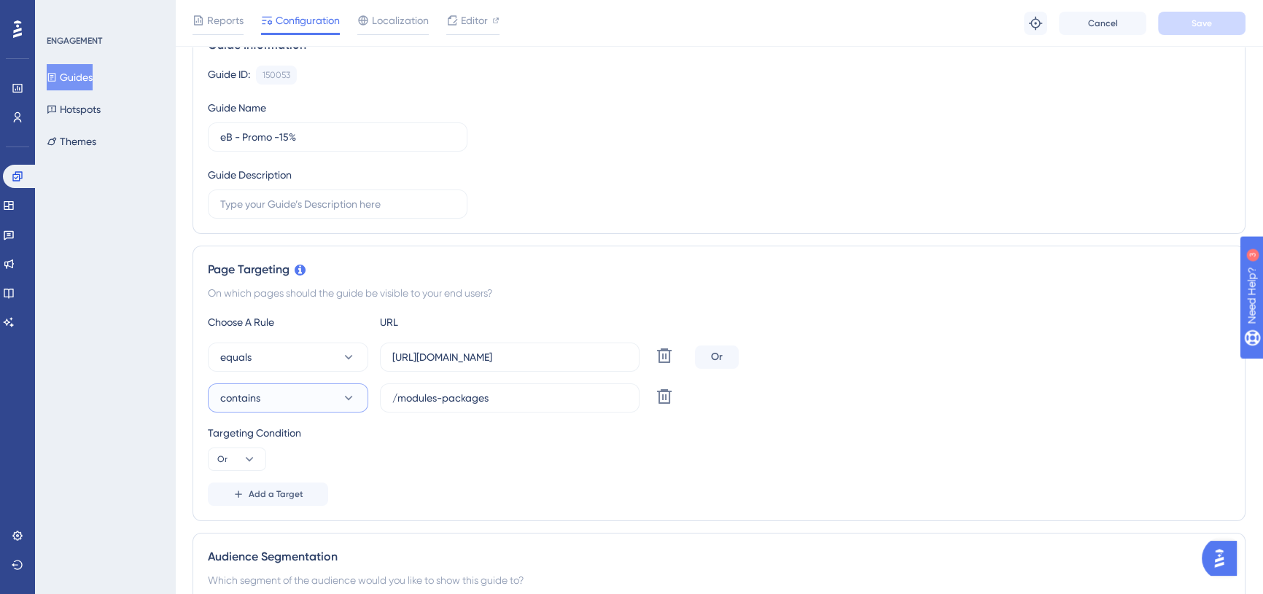
click at [346, 396] on icon at bounding box center [349, 398] width 8 height 4
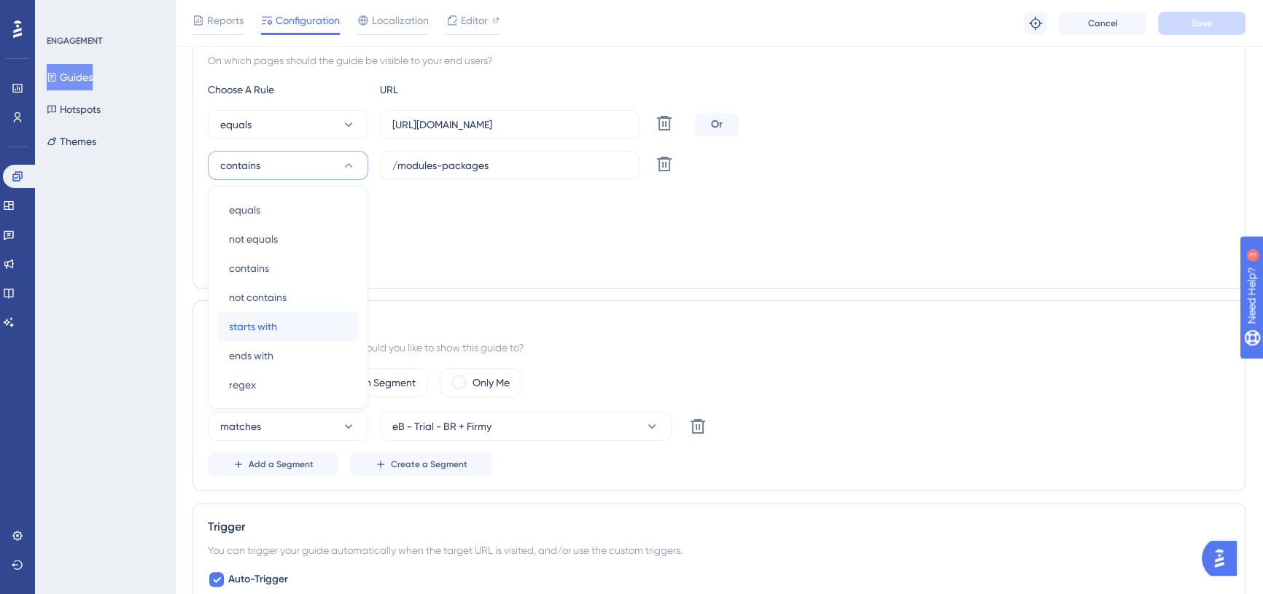
click at [301, 320] on div "starts with starts with" at bounding box center [288, 326] width 118 height 29
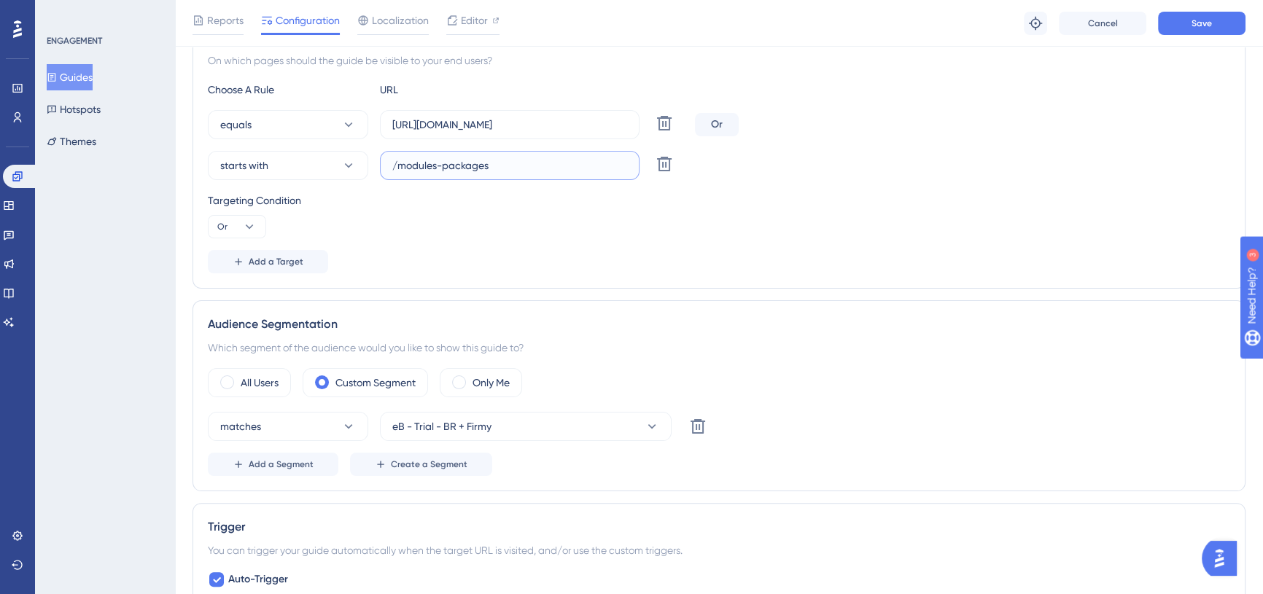
click at [463, 167] on input "/modules-packages" at bounding box center [509, 166] width 235 height 16
paste input "[URL][DOMAIN_NAME]"
type input "[URL][DOMAIN_NAME]"
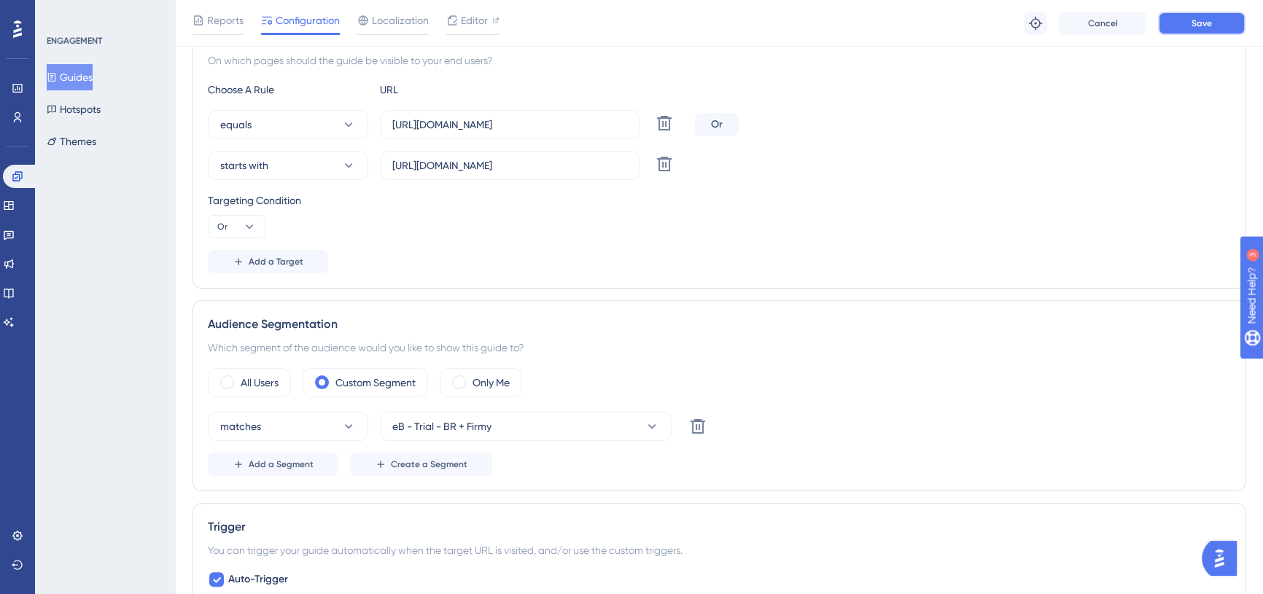
click at [1189, 32] on button "Save" at bounding box center [1202, 23] width 88 height 23
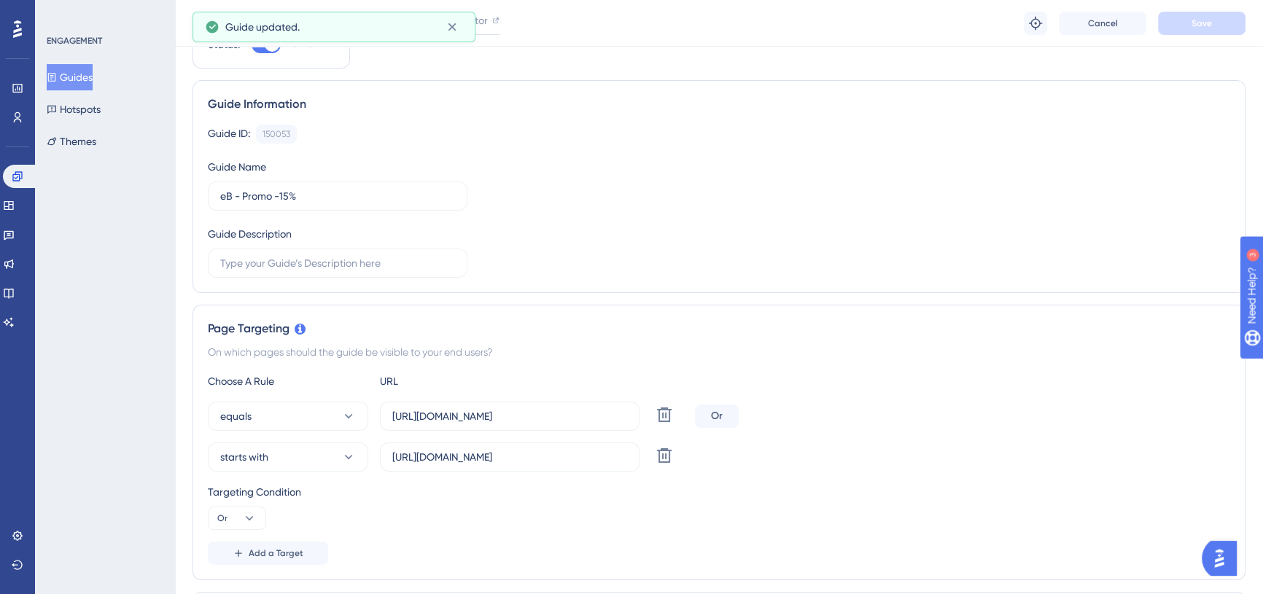
scroll to position [0, 0]
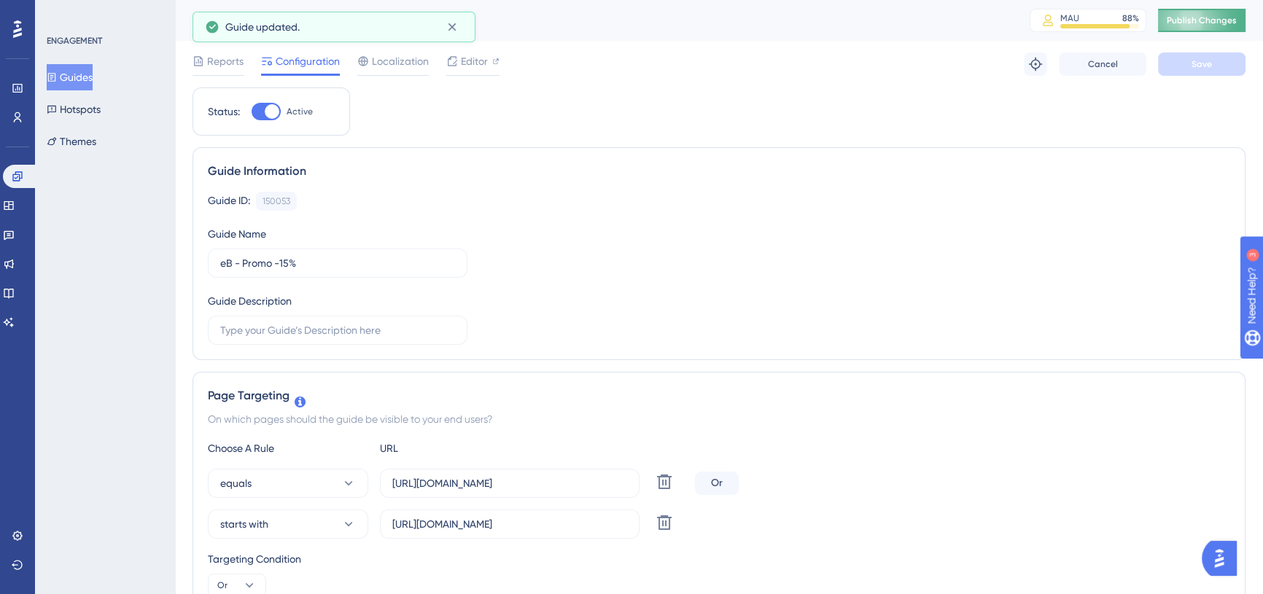
click at [1244, 10] on button "Publish Changes" at bounding box center [1202, 20] width 88 height 23
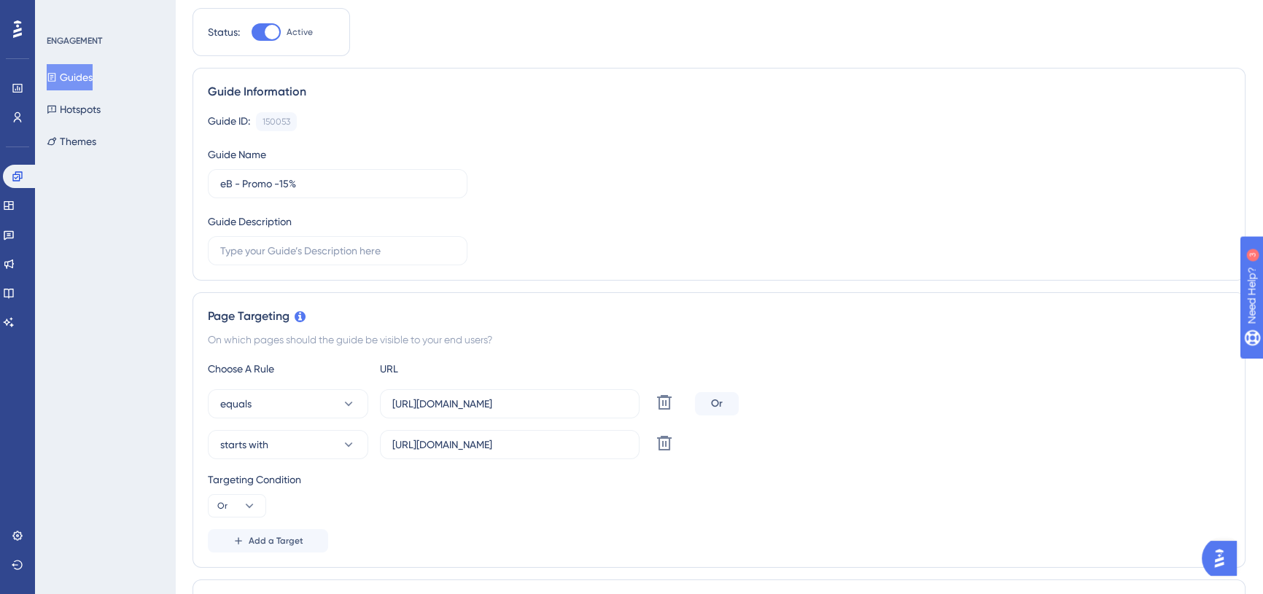
scroll to position [198, 0]
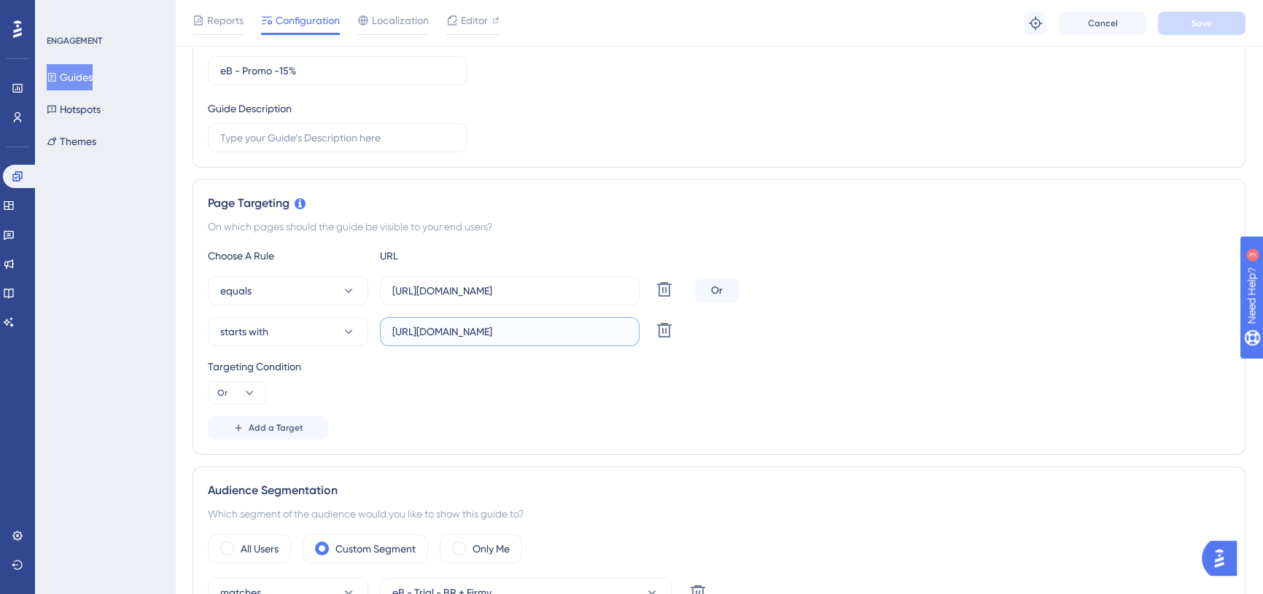
drag, startPoint x: 513, startPoint y: 332, endPoint x: 626, endPoint y: 330, distance: 113.0
click at [626, 330] on input "[URL][DOMAIN_NAME]" at bounding box center [509, 332] width 235 height 16
click at [901, 242] on div "Page Targeting On which pages should the guide be visible to your end users? Ch…" at bounding box center [719, 317] width 1053 height 276
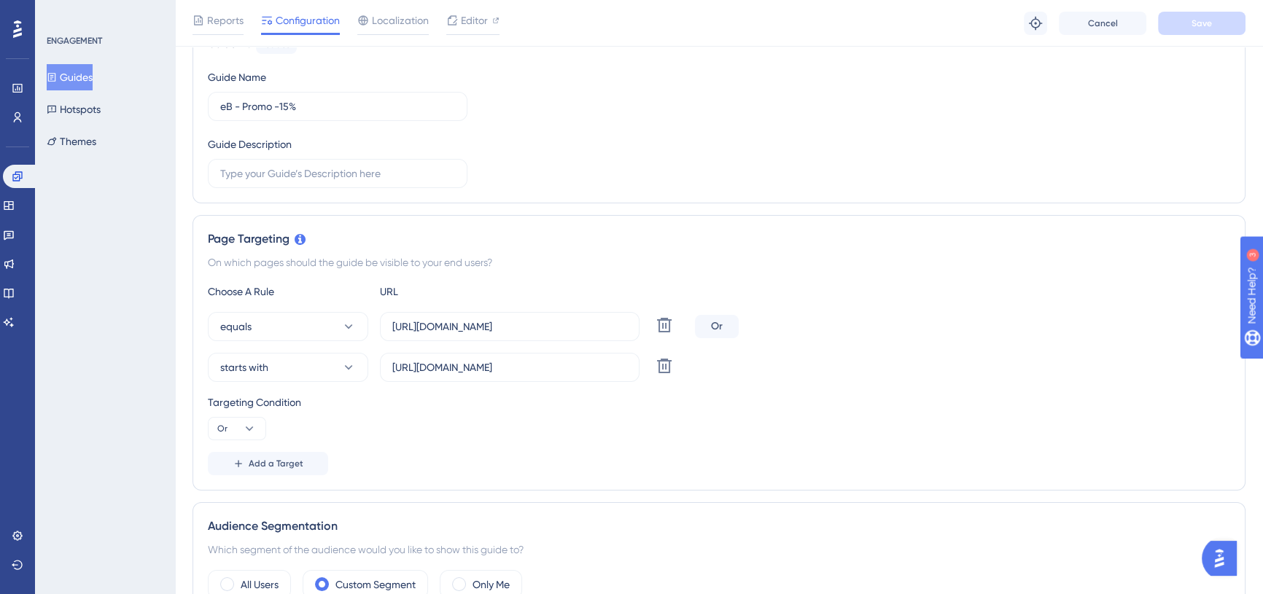
scroll to position [132, 0]
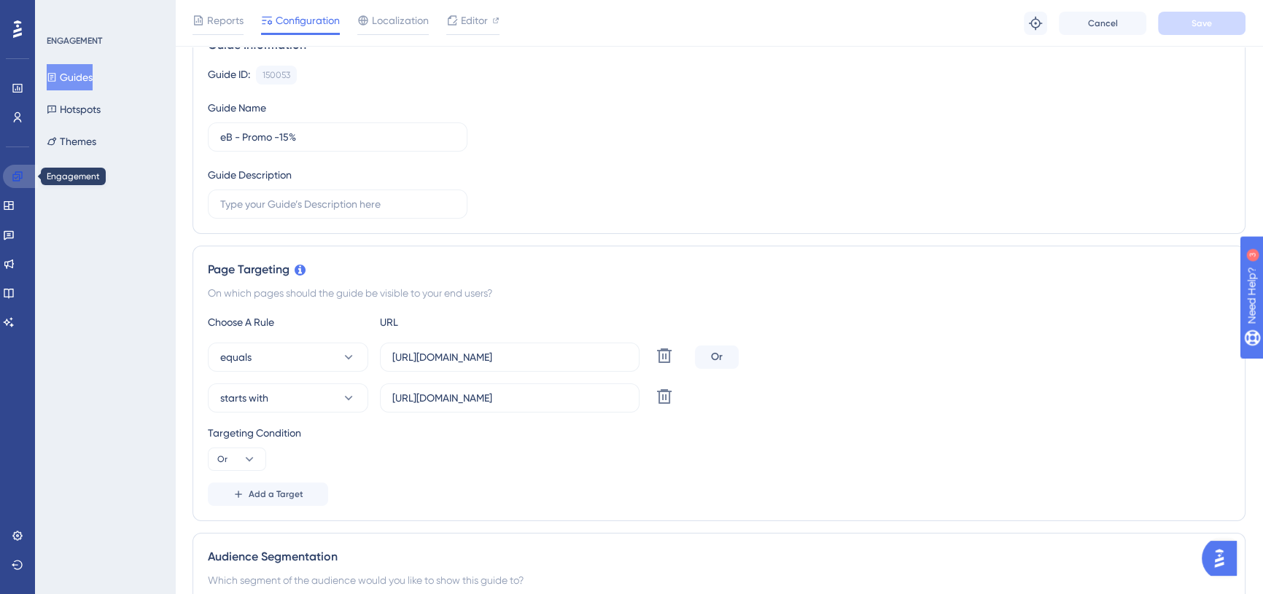
click at [17, 181] on icon at bounding box center [16, 175] width 9 height 9
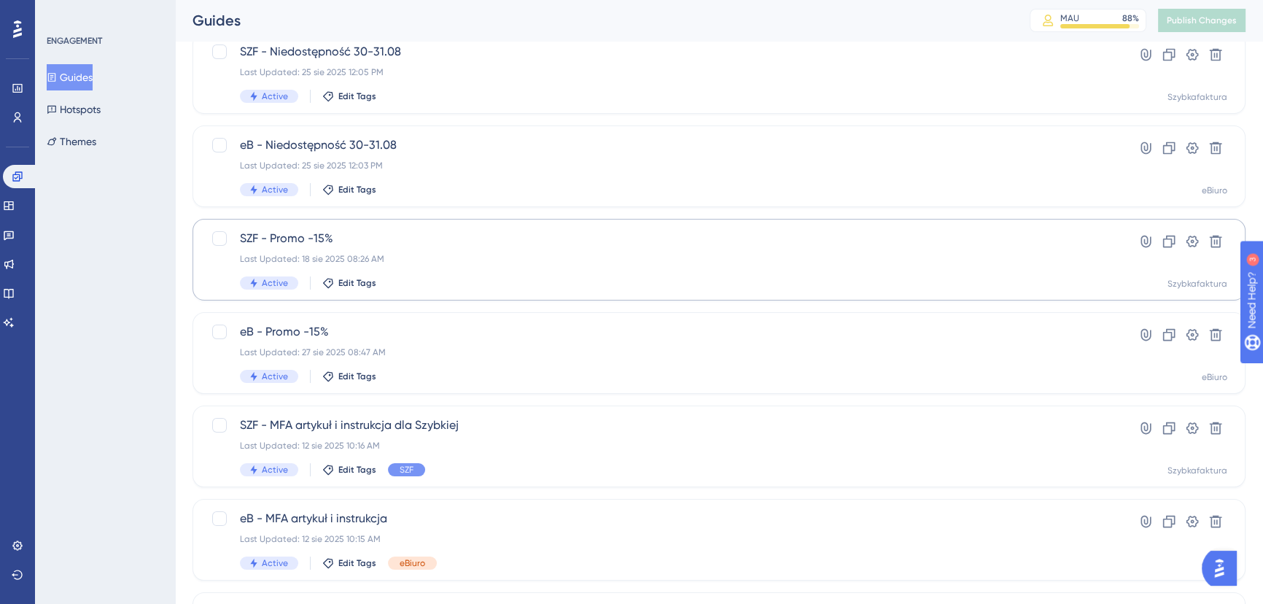
scroll to position [132, 0]
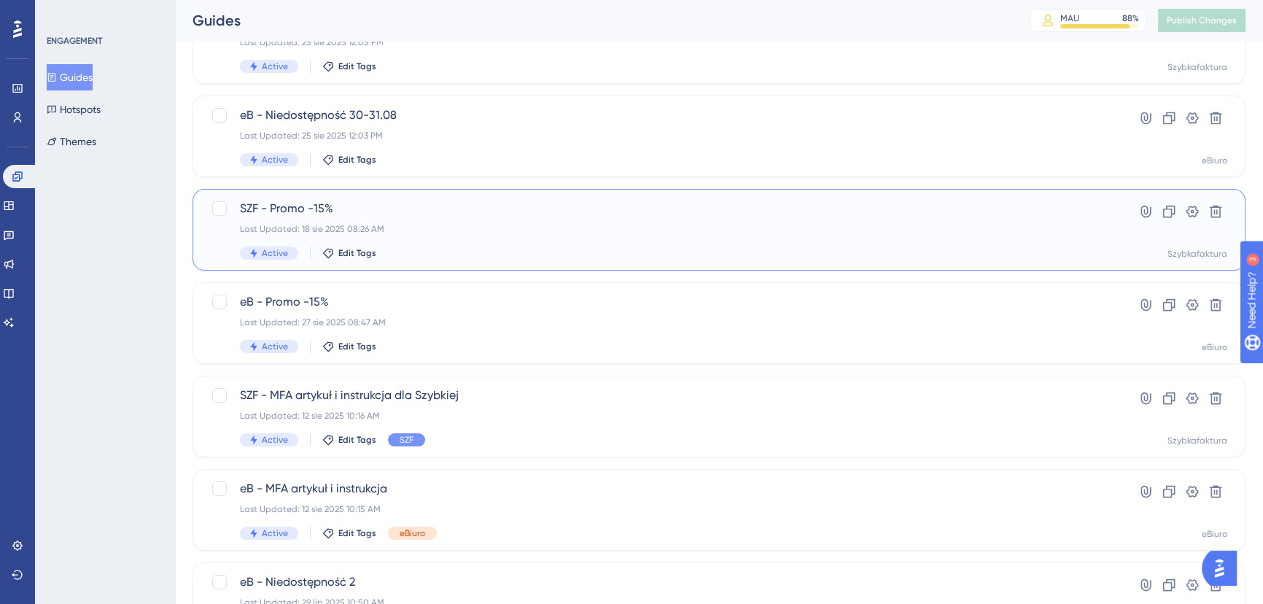
click at [467, 220] on div "SZF - Promo -15% Last Updated: 18 sie 2025 08:26 AM Active Edit Tags" at bounding box center [661, 230] width 842 height 60
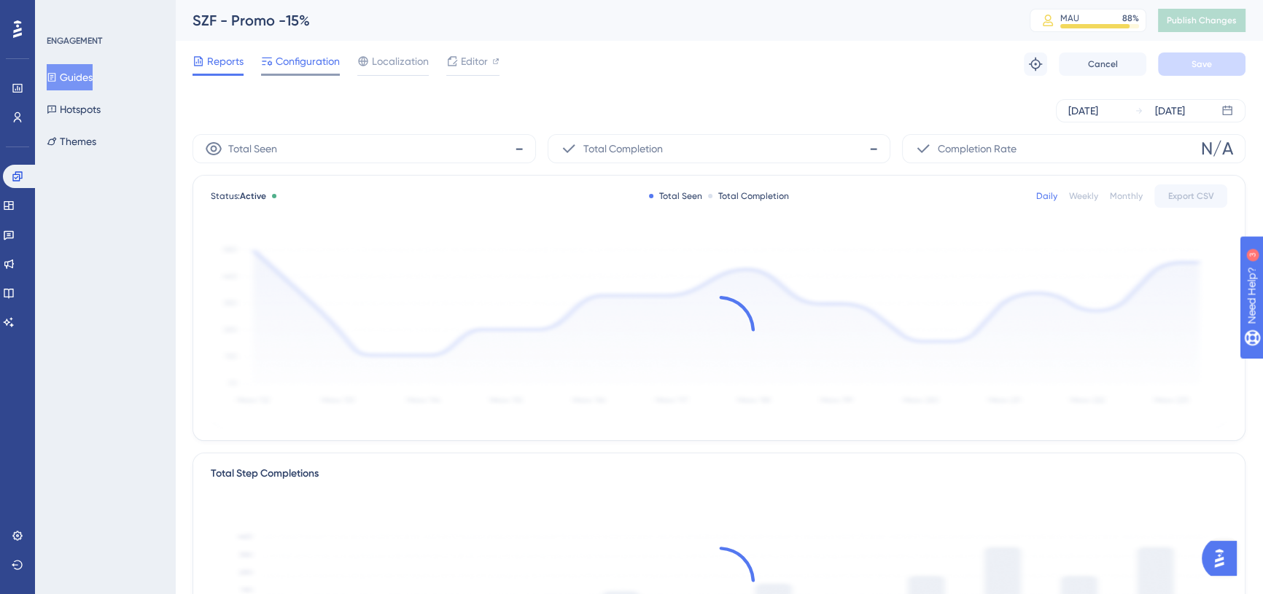
click at [322, 63] on span "Configuration" at bounding box center [308, 62] width 64 height 18
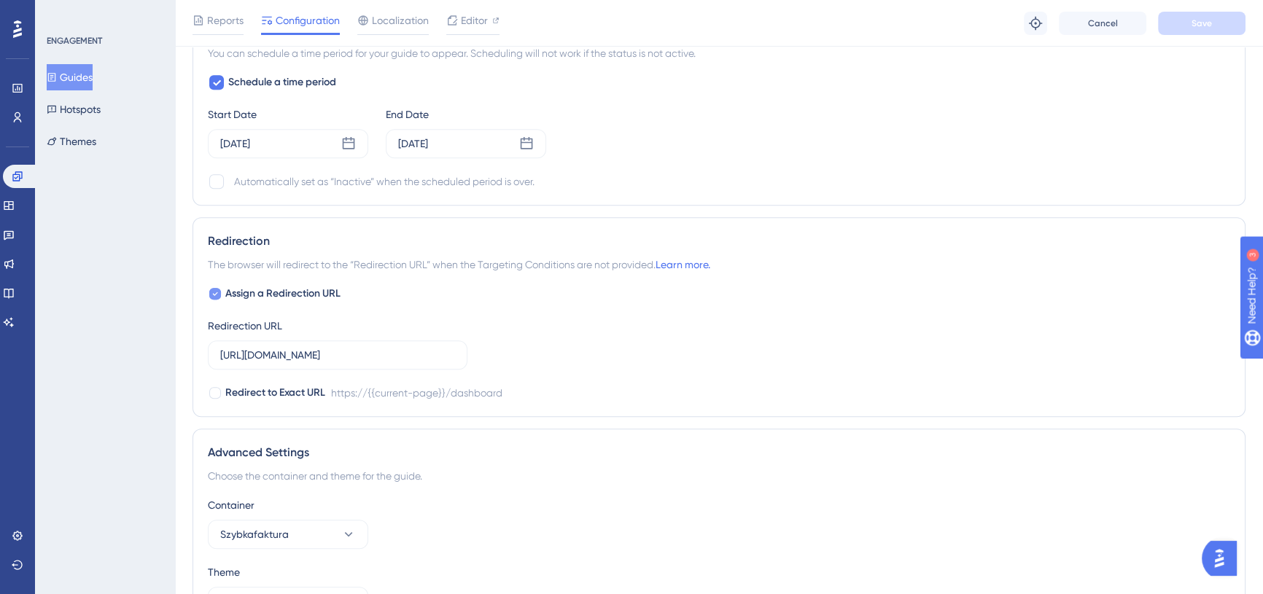
click at [276, 295] on span "Assign a Redirection URL" at bounding box center [282, 294] width 115 height 18
checkbox input "false"
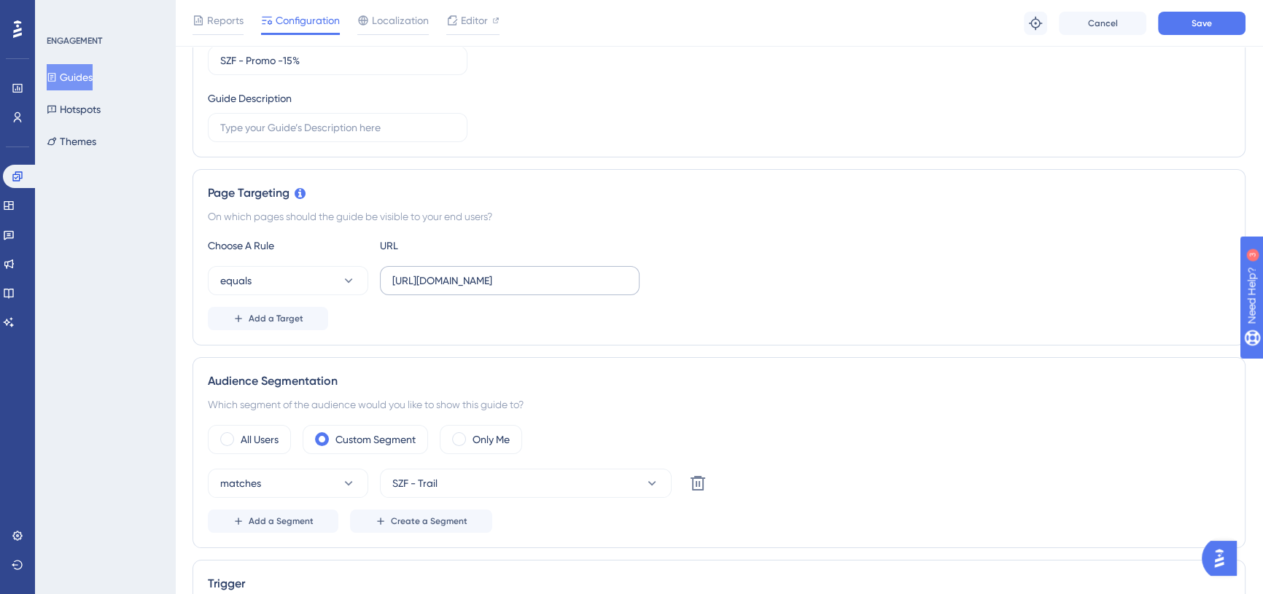
scroll to position [193, 0]
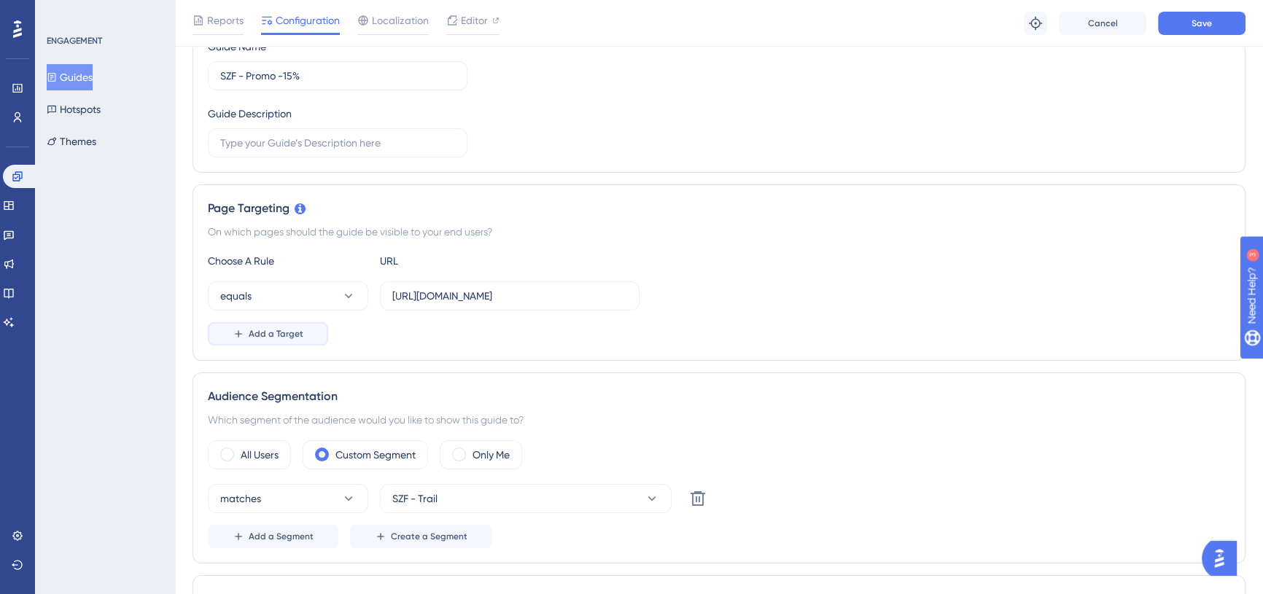
click at [264, 324] on button "Add a Target" at bounding box center [268, 333] width 120 height 23
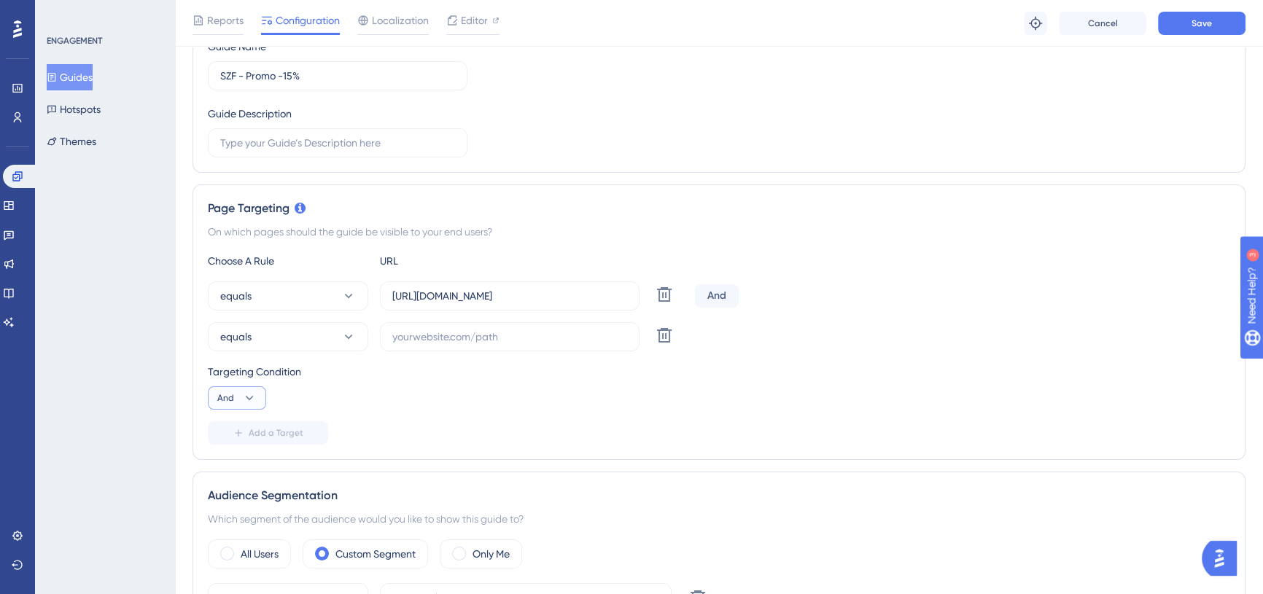
click at [251, 397] on icon at bounding box center [250, 398] width 8 height 4
click at [225, 470] on span "Or" at bounding box center [229, 469] width 12 height 18
click at [354, 330] on icon at bounding box center [348, 337] width 15 height 15
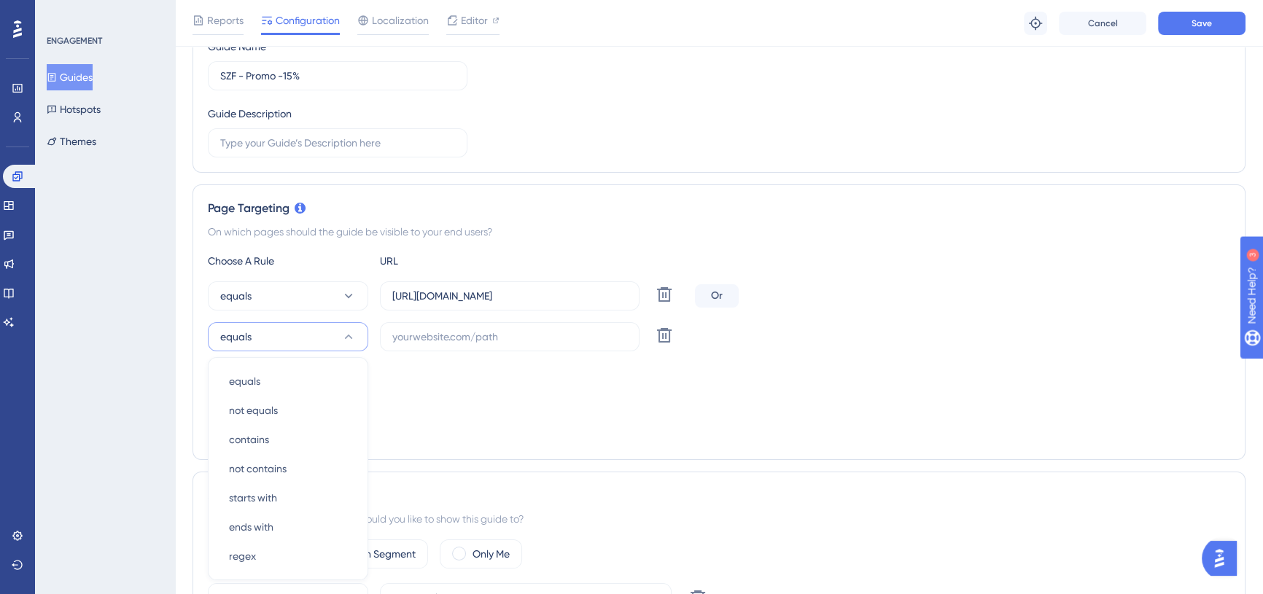
scroll to position [365, 0]
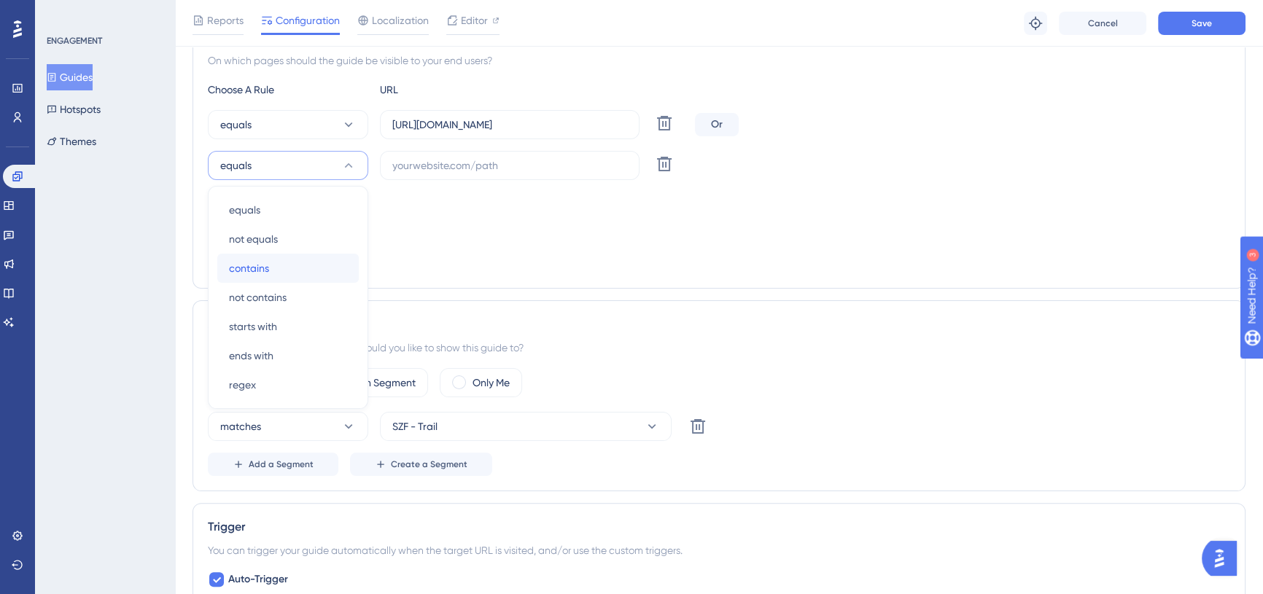
click at [279, 271] on div "contains contains" at bounding box center [288, 268] width 118 height 29
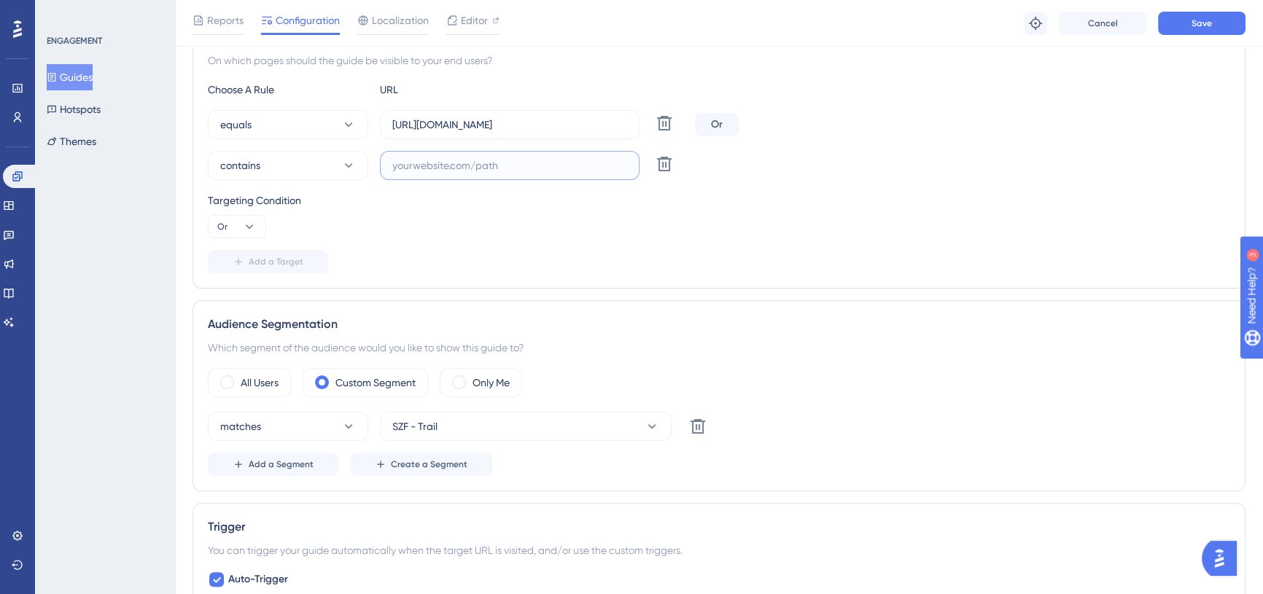
click at [503, 169] on input "text" at bounding box center [509, 166] width 235 height 16
paste input "modules-packages"
type input "modules-packages"
click at [692, 192] on div "Targeting Condition" at bounding box center [719, 201] width 1022 height 18
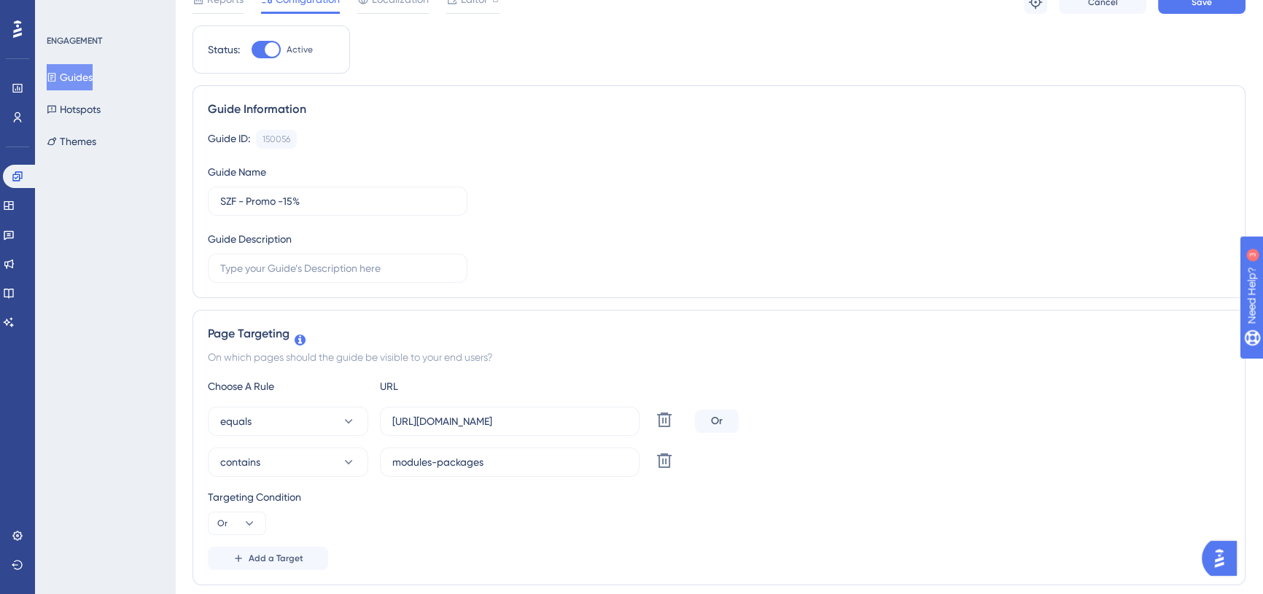
scroll to position [0, 0]
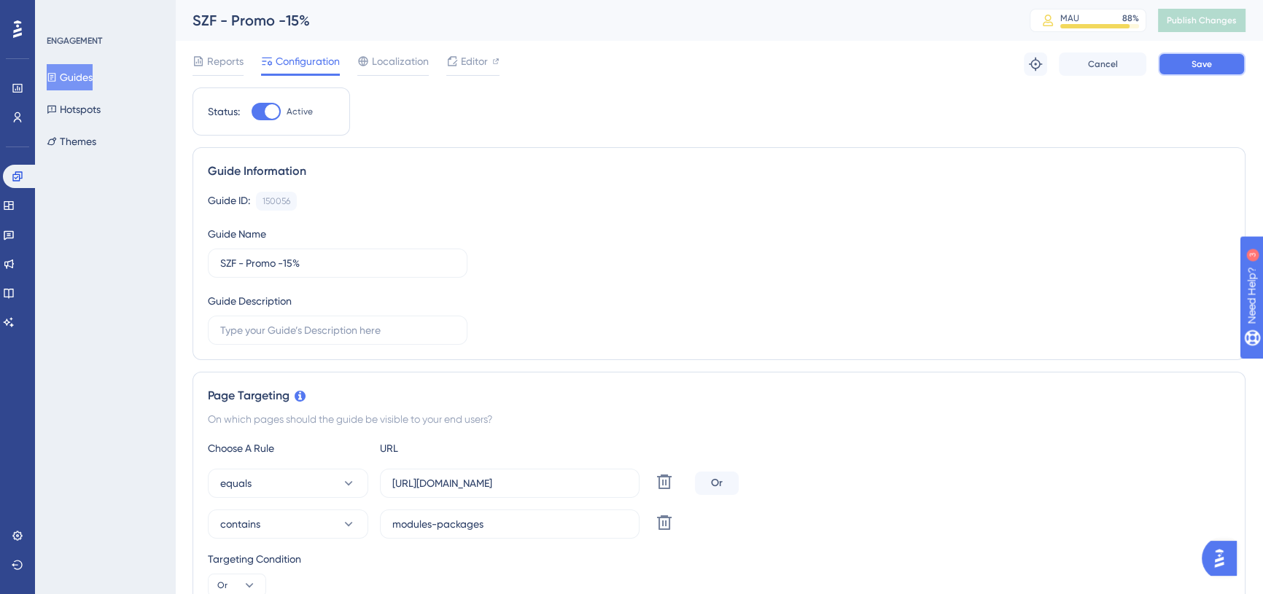
click at [1211, 53] on button "Save" at bounding box center [1202, 64] width 88 height 23
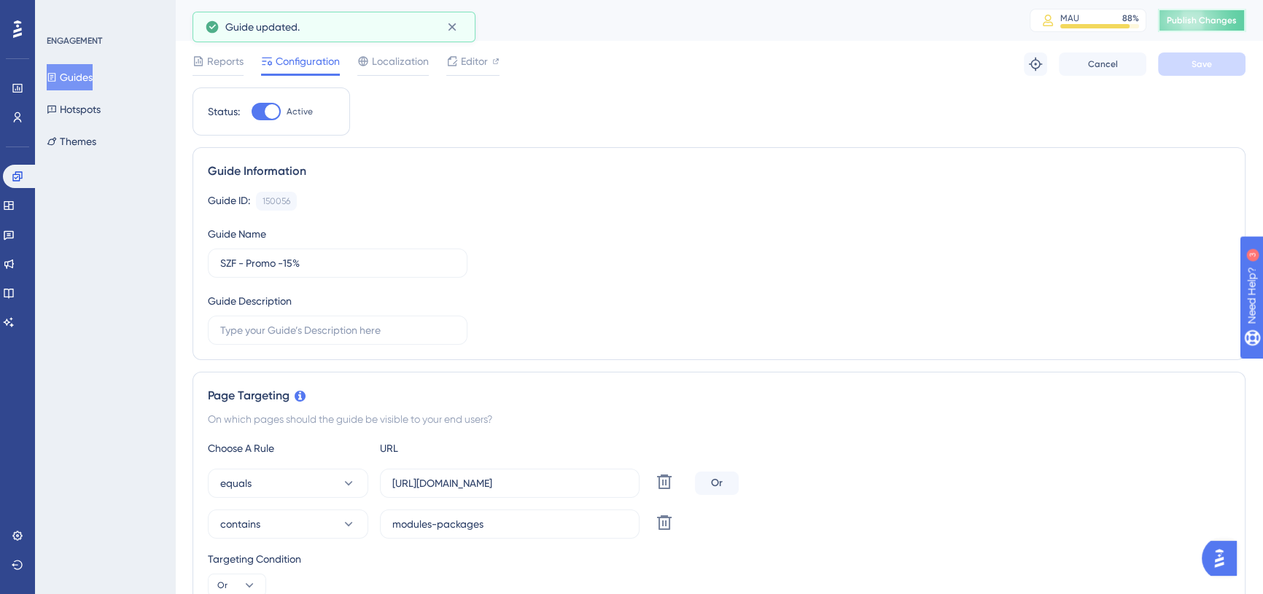
click at [1218, 19] on span "Publish Changes" at bounding box center [1202, 21] width 70 height 12
